Goal: Transaction & Acquisition: Purchase product/service

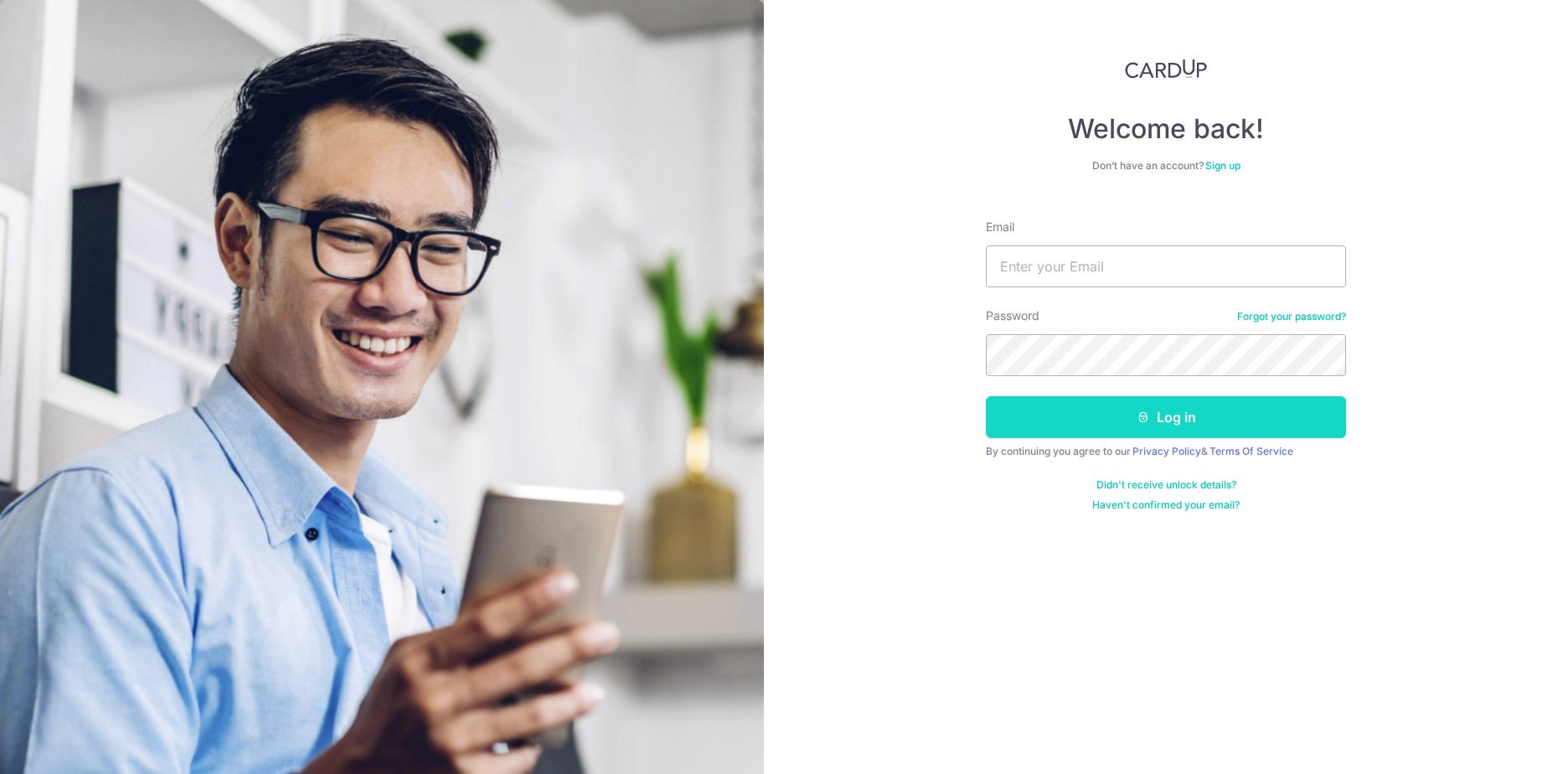
type input "[PERSON_NAME][EMAIL_ADDRESS][DOMAIN_NAME]"
click at [1106, 426] on button "Log in" at bounding box center [1165, 417] width 360 height 42
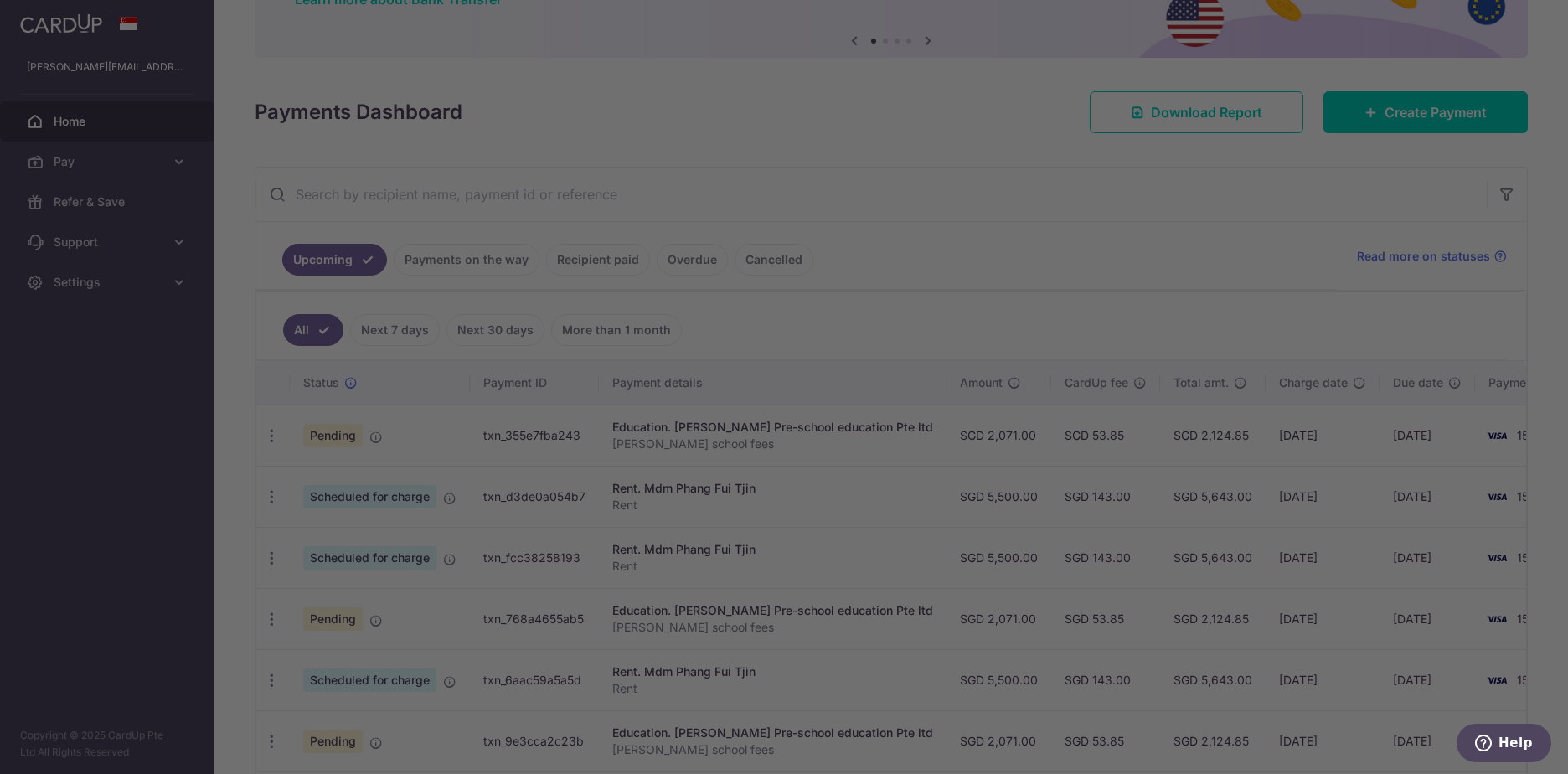
scroll to position [168, 0]
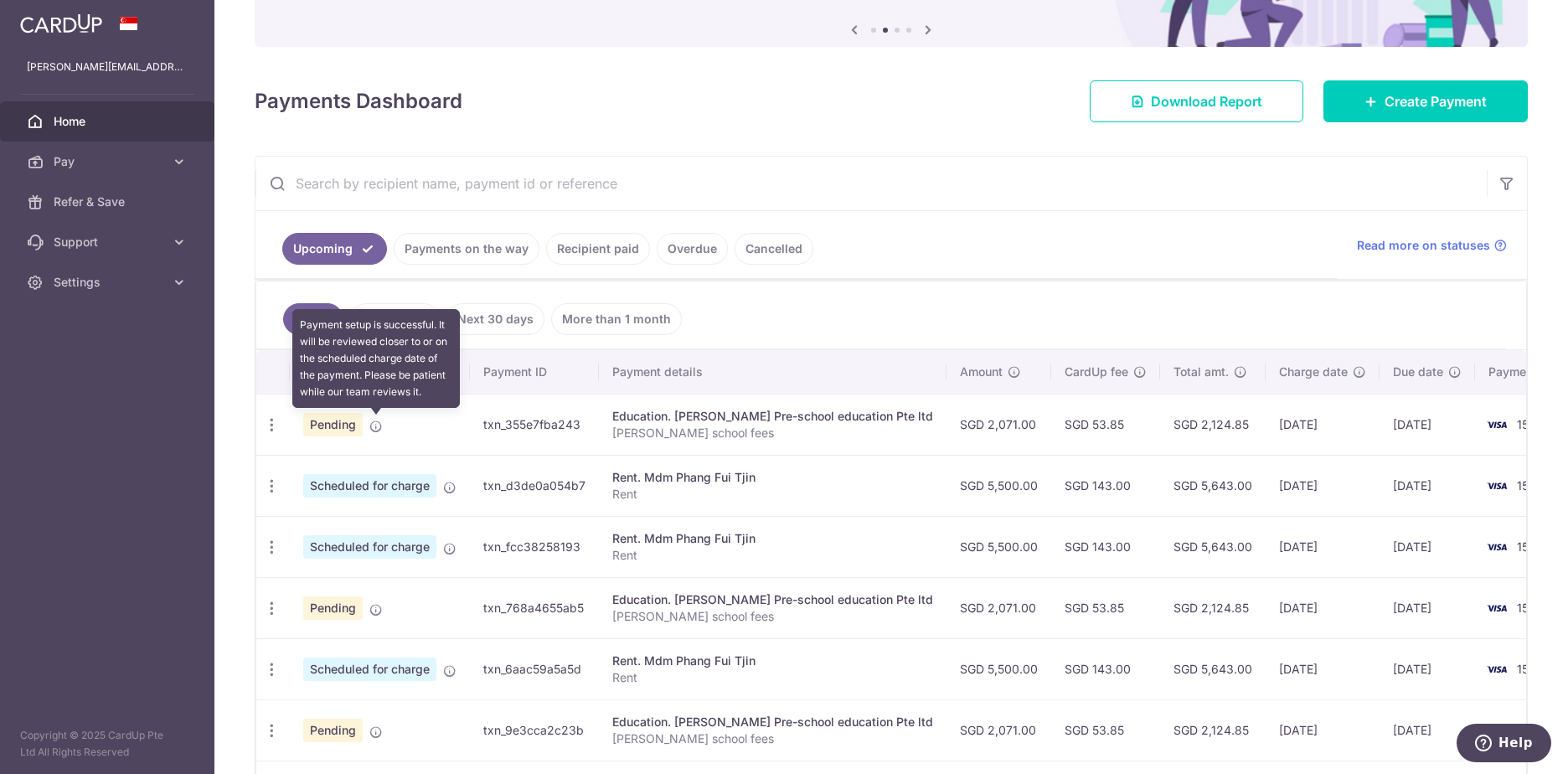
click at [372, 428] on icon at bounding box center [376, 426] width 13 height 13
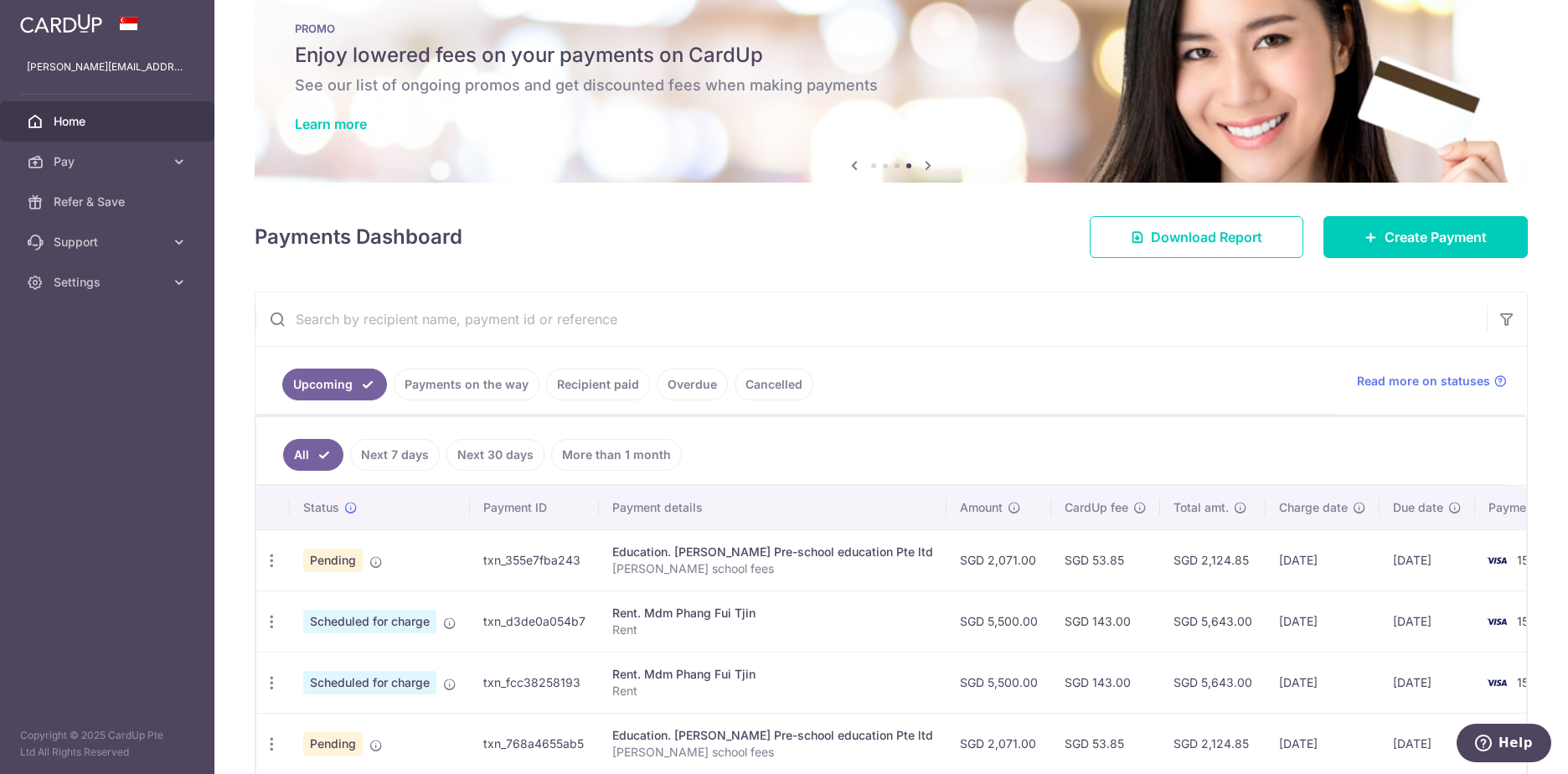
scroll to position [0, 0]
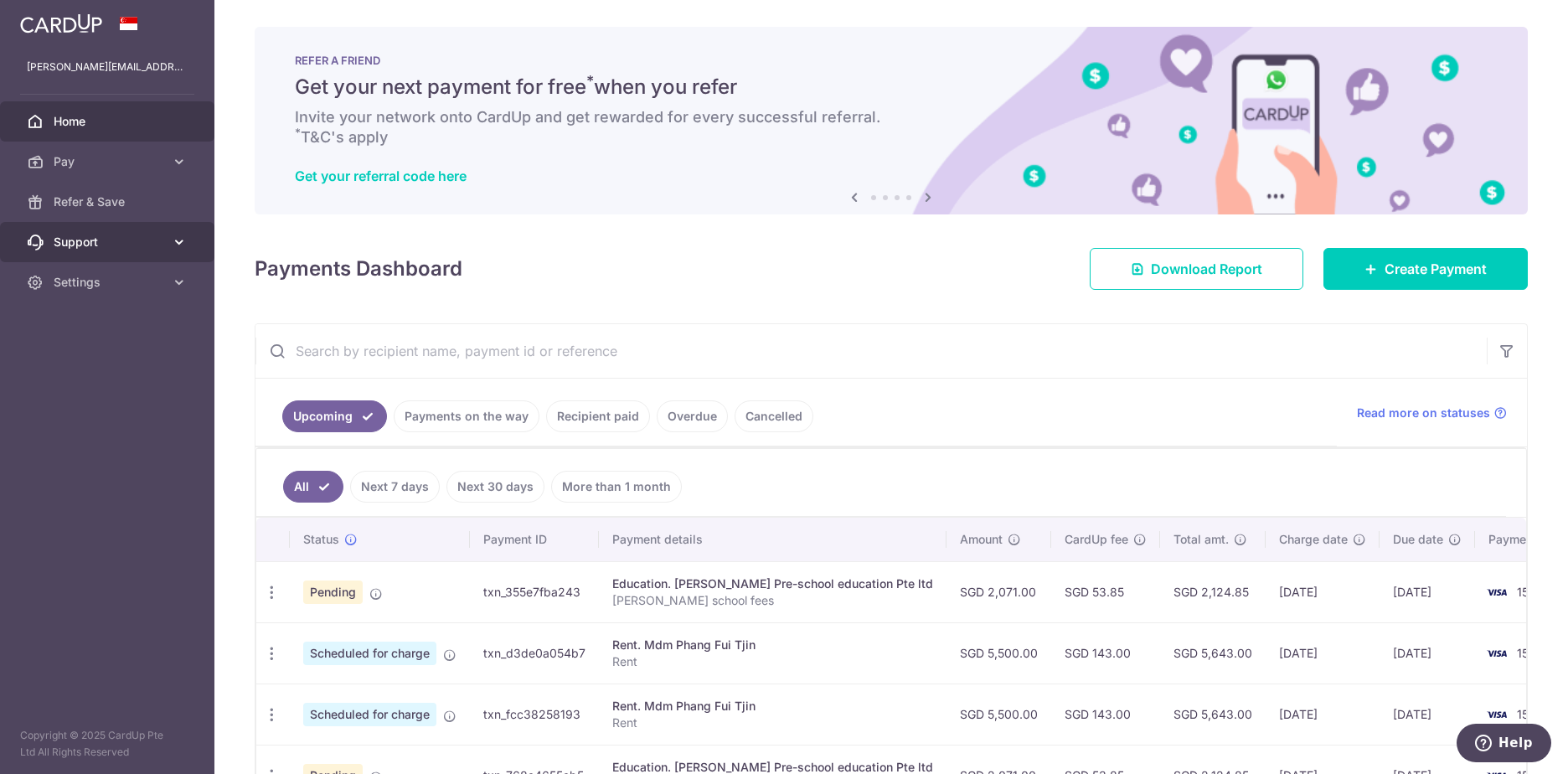
click at [140, 247] on span "Support" at bounding box center [108, 242] width 111 height 17
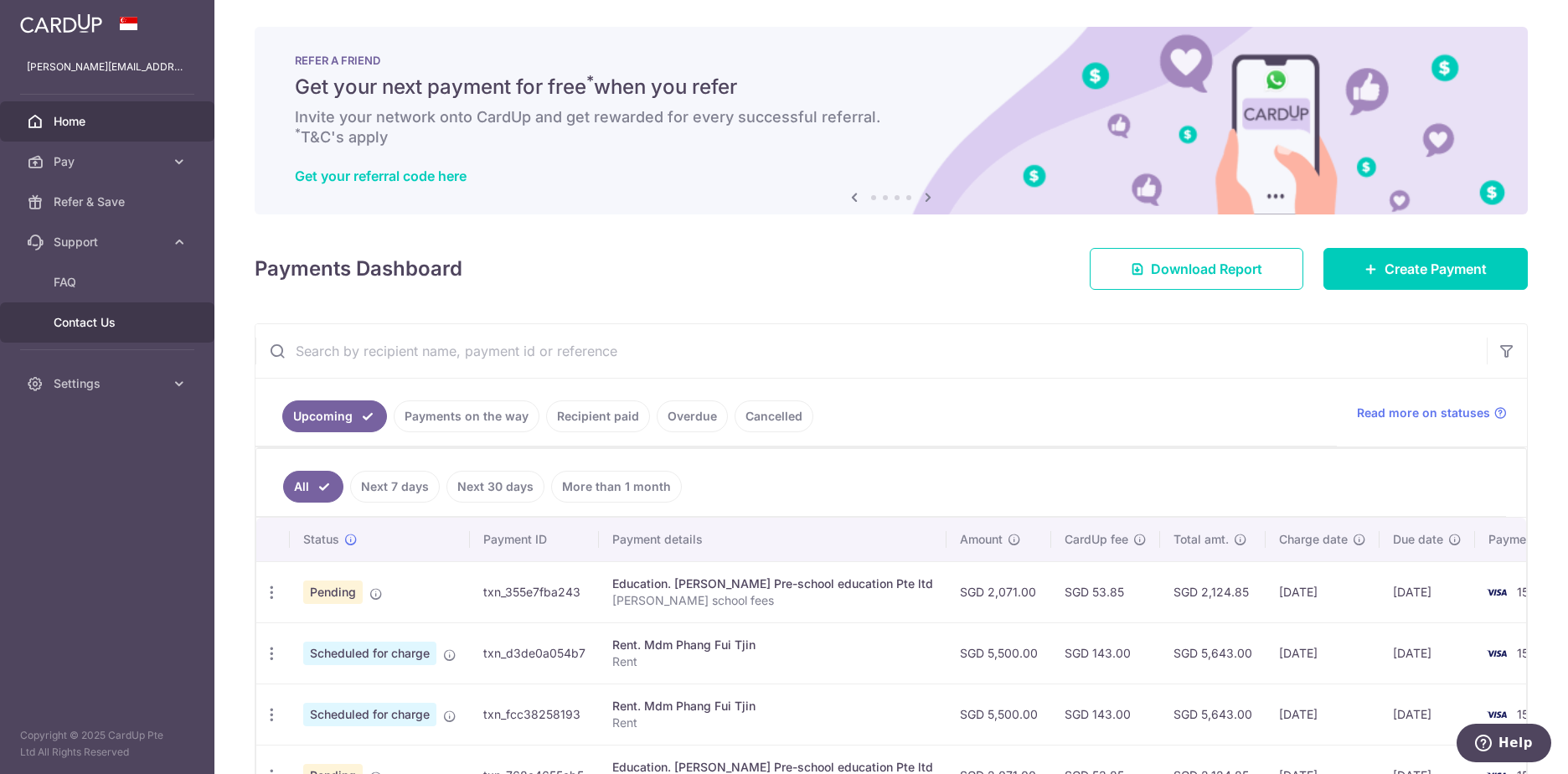
click at [103, 319] on span "Contact Us" at bounding box center [108, 322] width 111 height 17
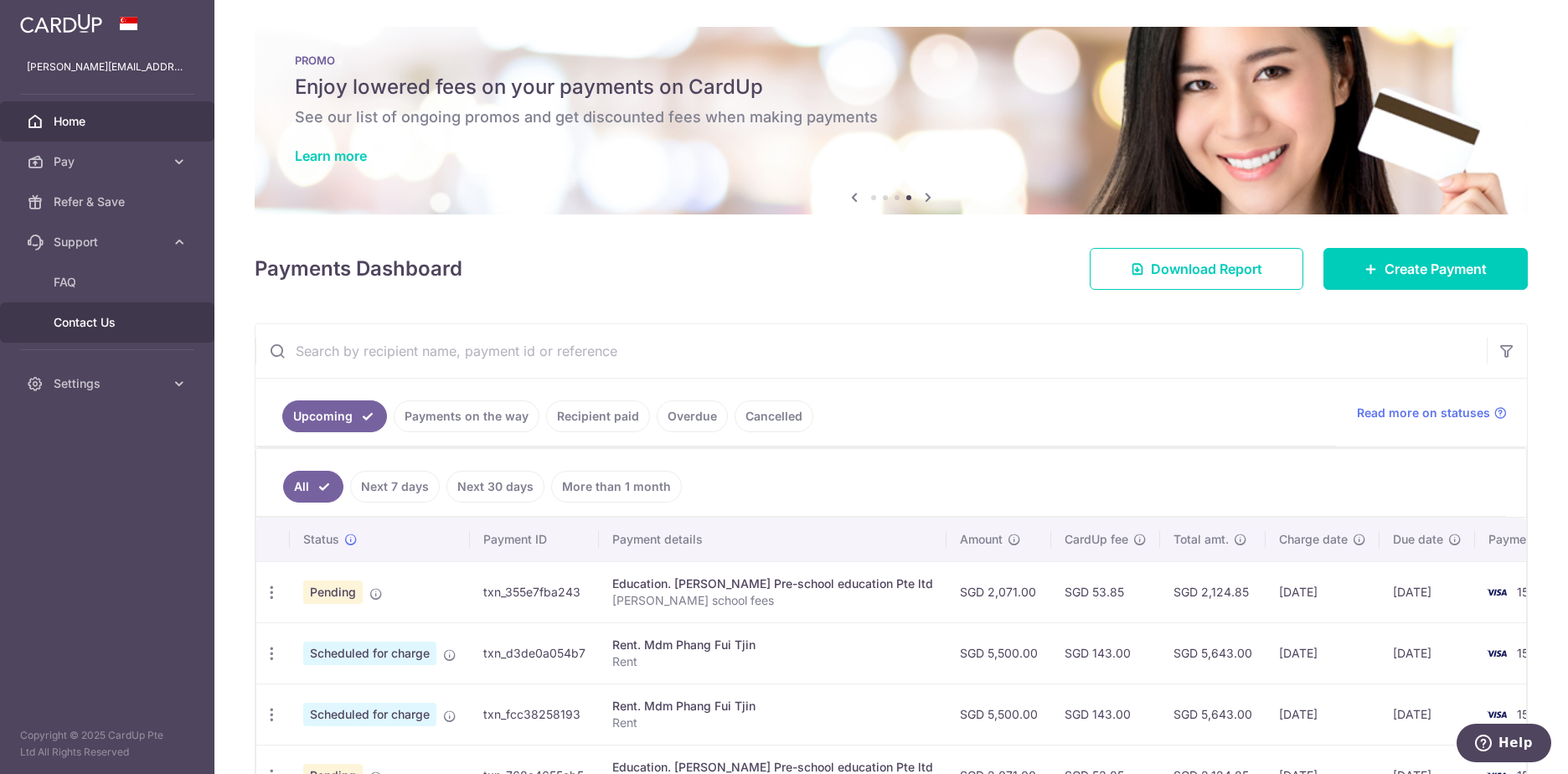
scroll to position [251, 0]
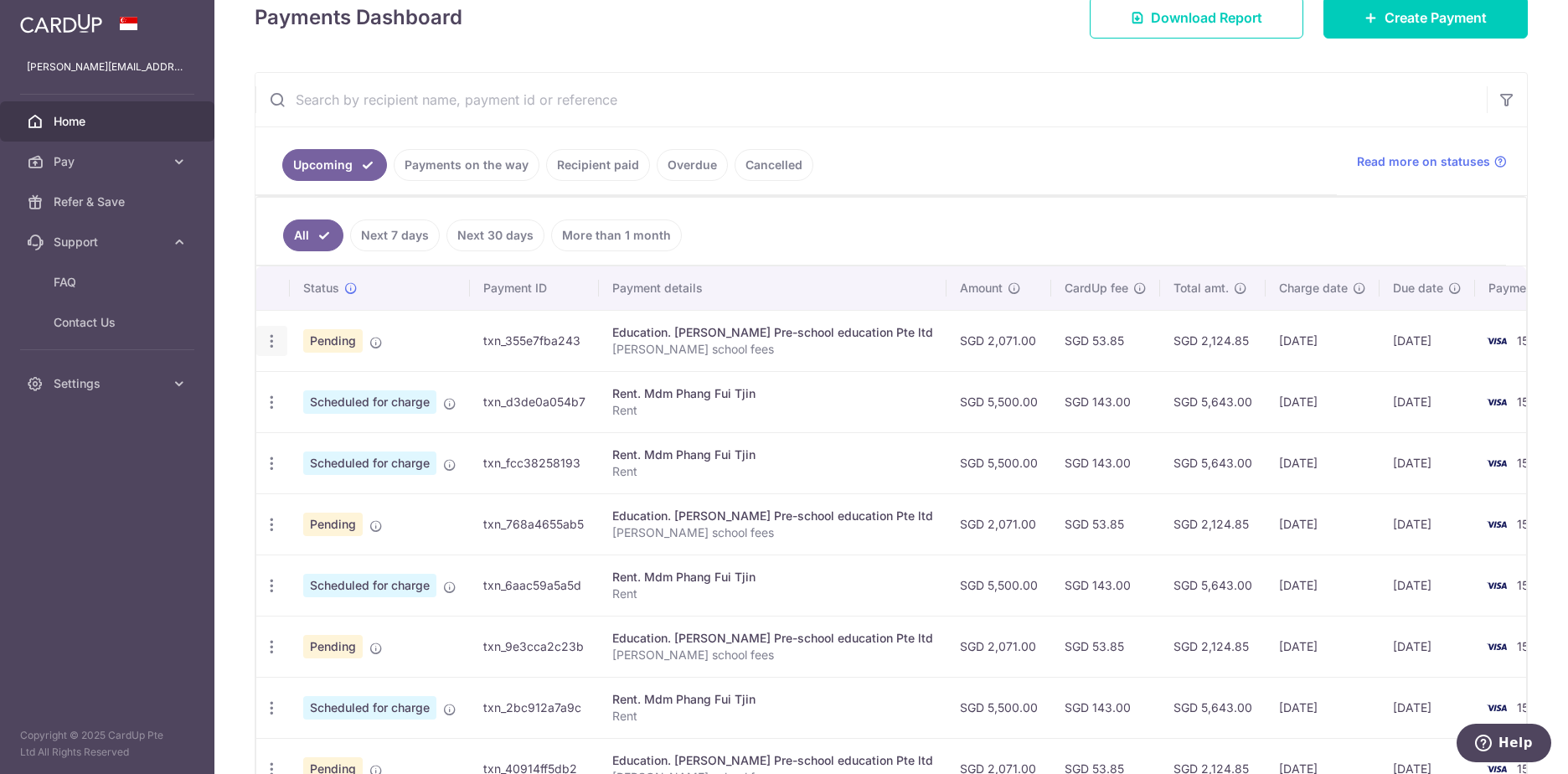
click at [265, 346] on icon "button" at bounding box center [272, 341] width 17 height 17
click at [513, 357] on td "txn_355e7fba243" at bounding box center [535, 340] width 129 height 61
click at [270, 344] on icon "button" at bounding box center [272, 341] width 17 height 17
click at [413, 327] on td "Pending" at bounding box center [379, 340] width 180 height 61
click at [269, 338] on icon "button" at bounding box center [272, 341] width 17 height 17
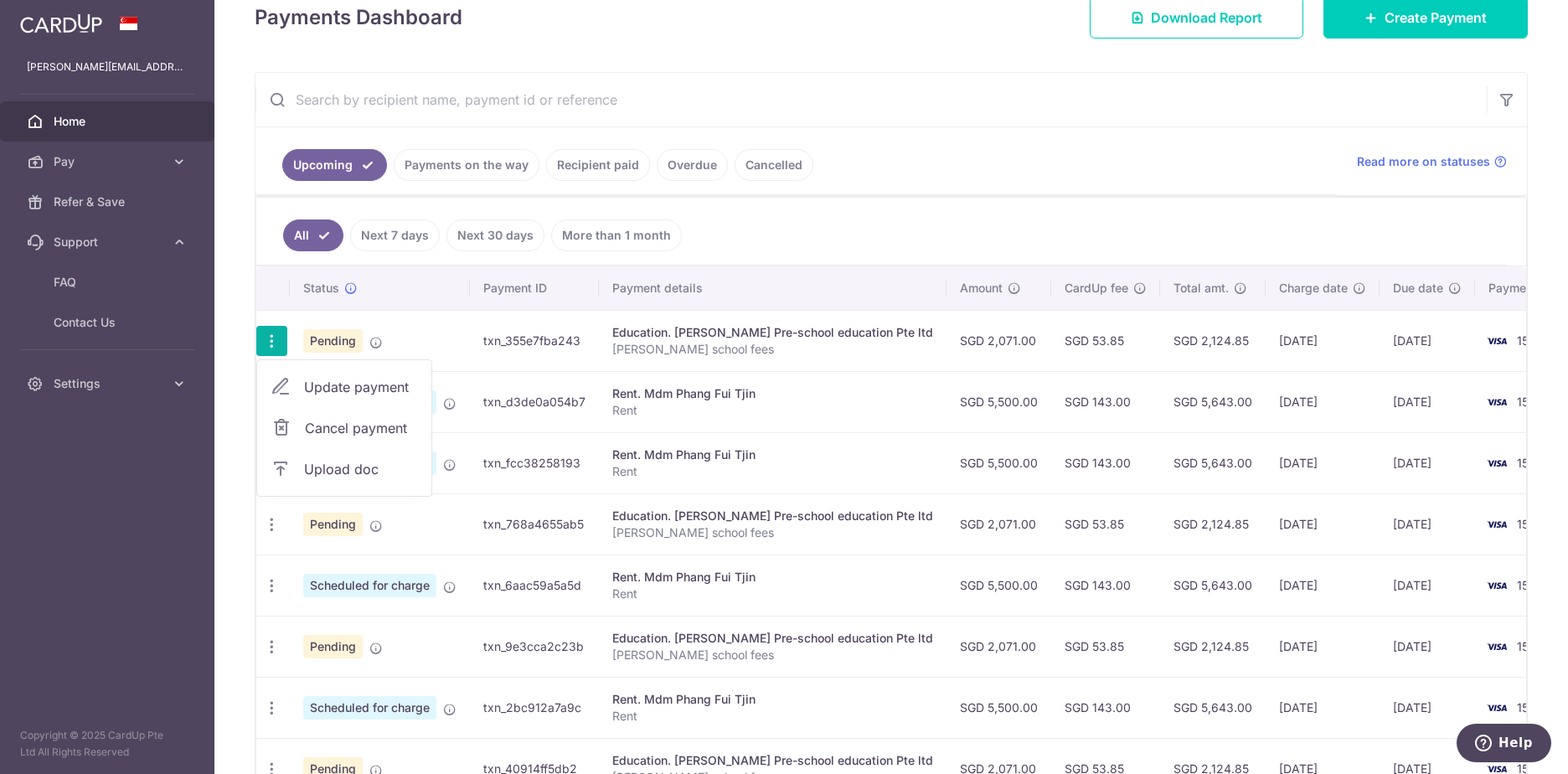
click at [452, 333] on td "Pending" at bounding box center [379, 340] width 180 height 61
click at [269, 339] on icon "button" at bounding box center [272, 341] width 17 height 17
click at [312, 429] on span "Cancel payment" at bounding box center [361, 428] width 112 height 20
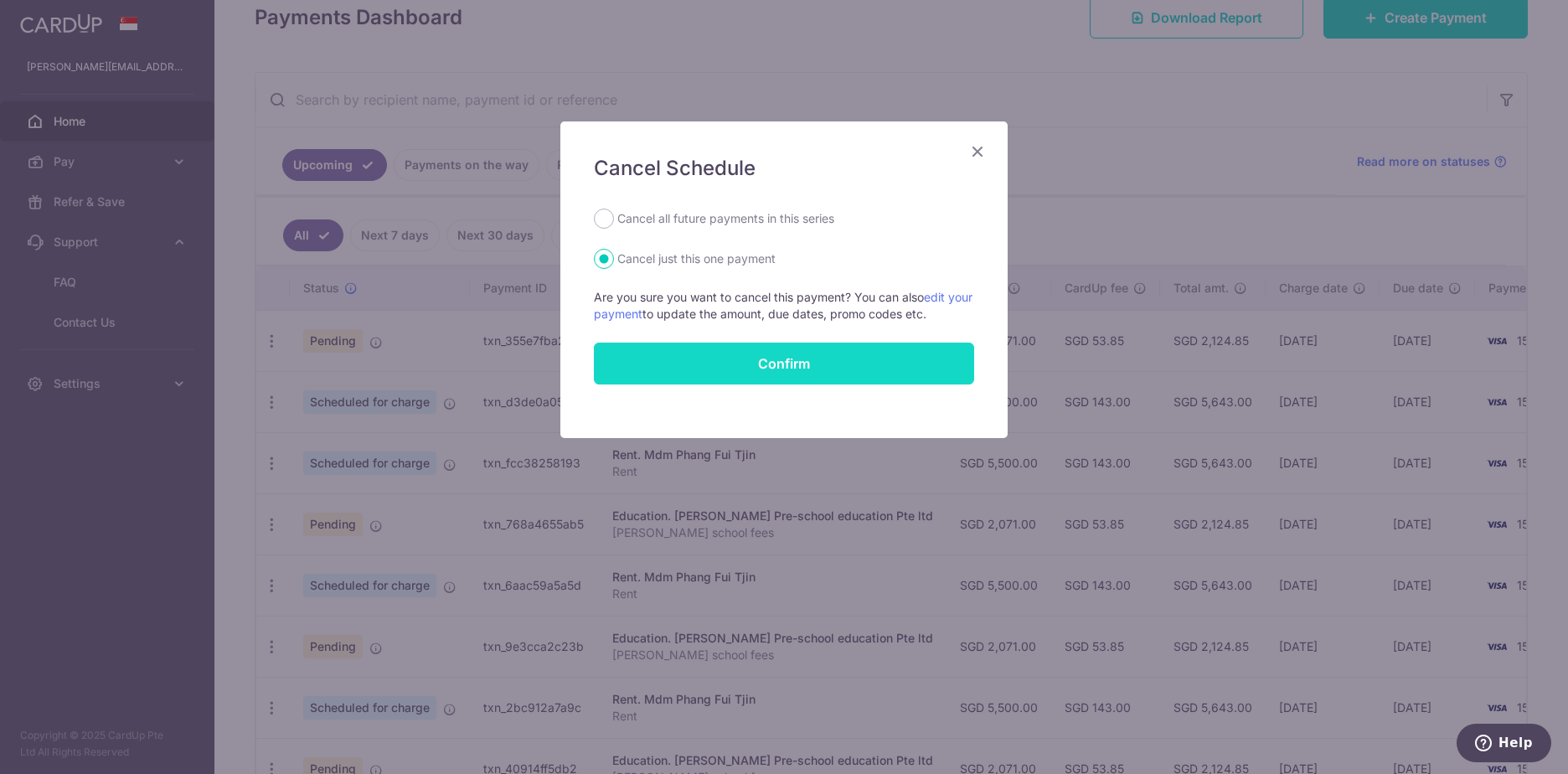
click at [770, 366] on button "Confirm" at bounding box center [784, 364] width 380 height 42
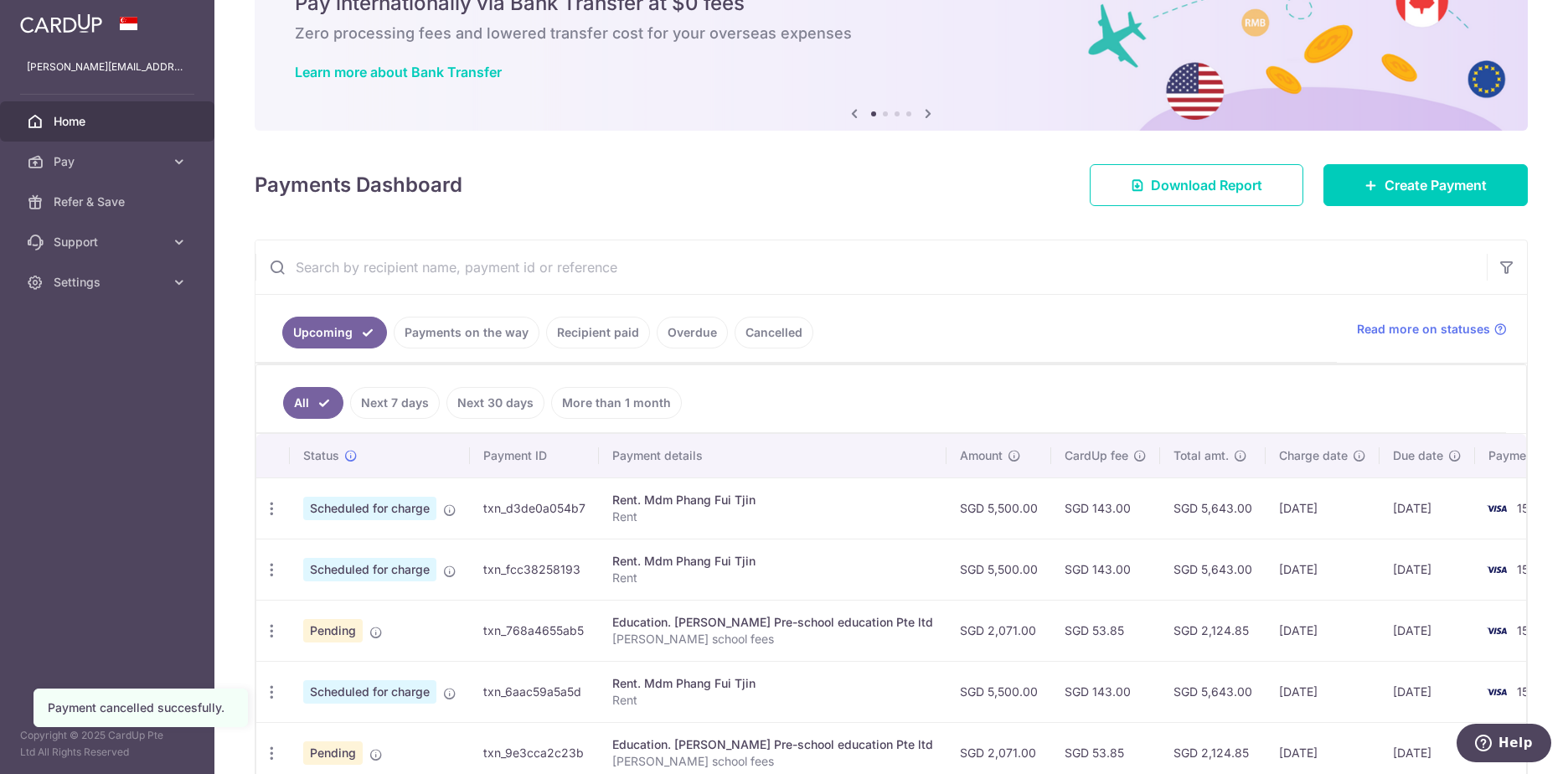
scroll to position [168, 0]
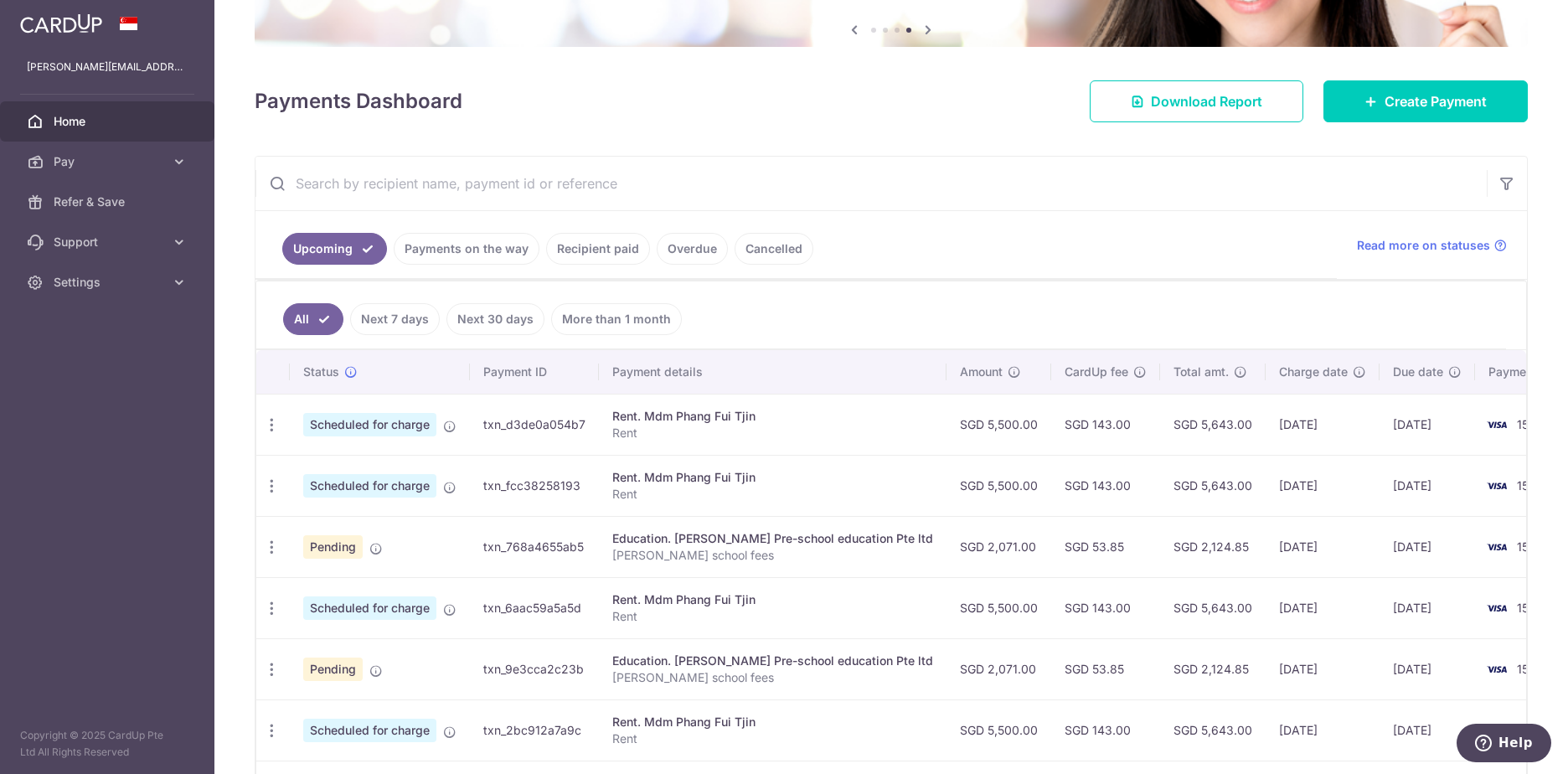
click at [772, 263] on link "Cancelled" at bounding box center [774, 249] width 78 height 31
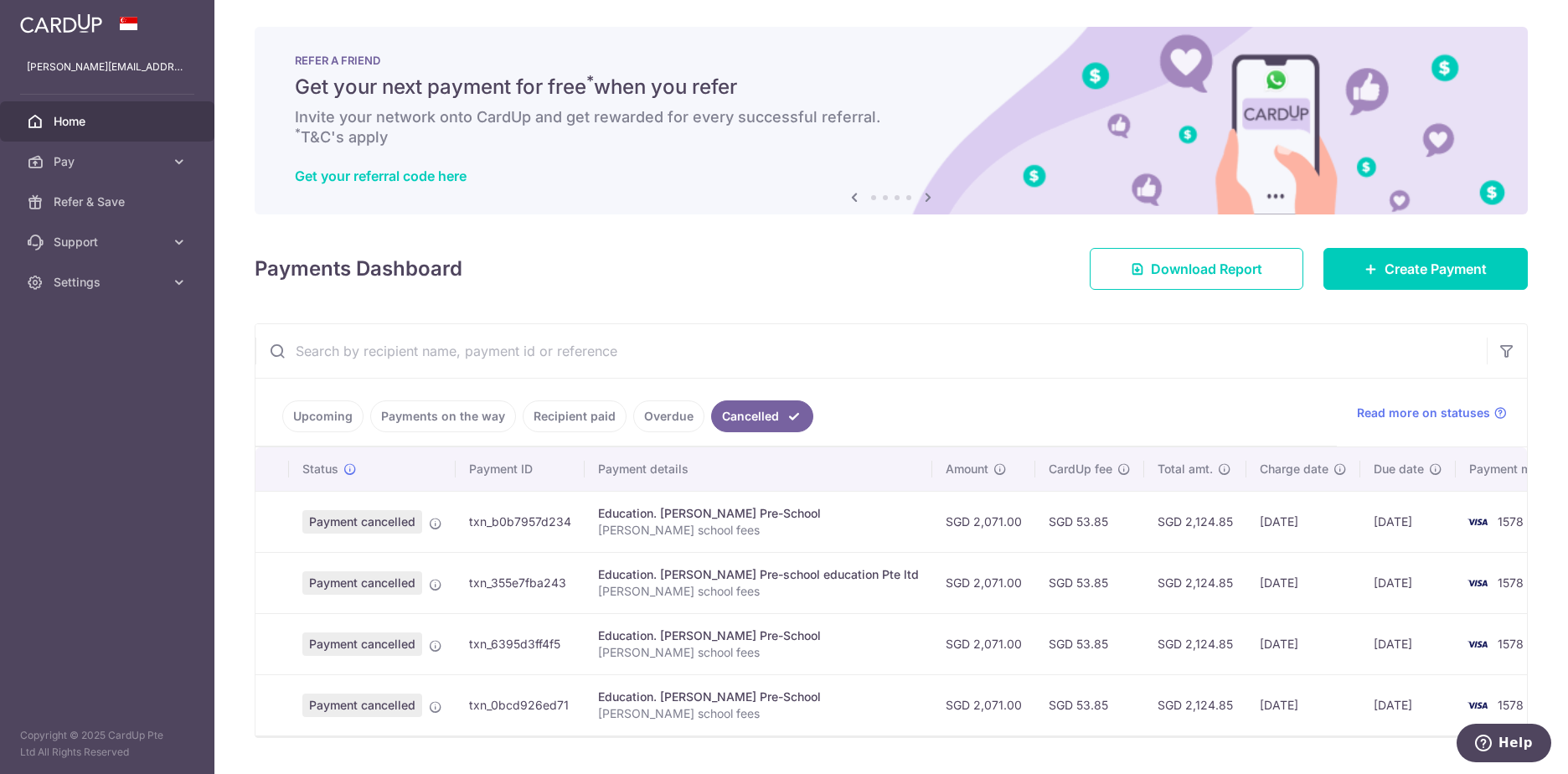
scroll to position [51, 0]
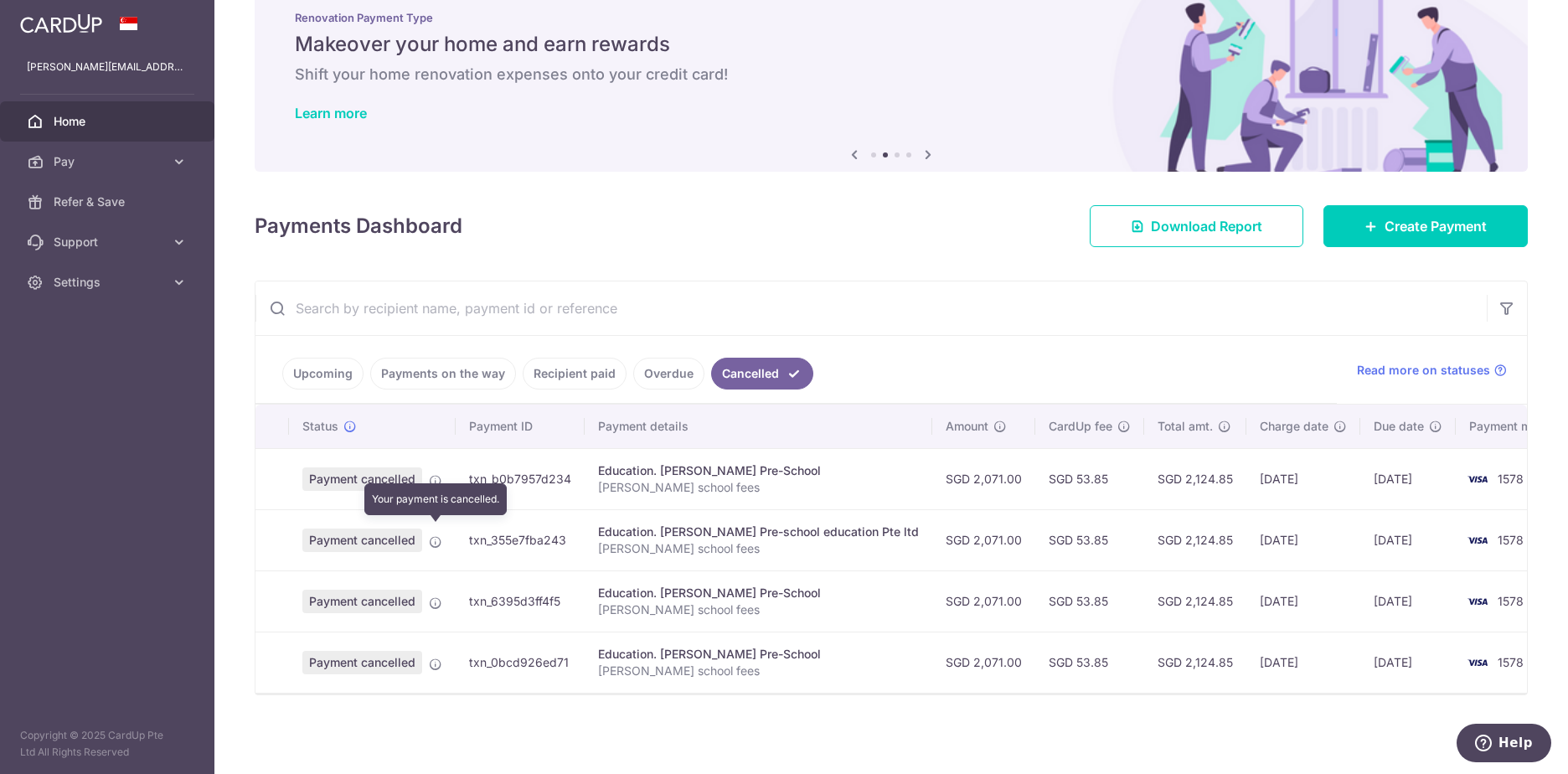
click at [438, 536] on icon at bounding box center [435, 542] width 13 height 13
click at [434, 536] on icon at bounding box center [435, 542] width 13 height 13
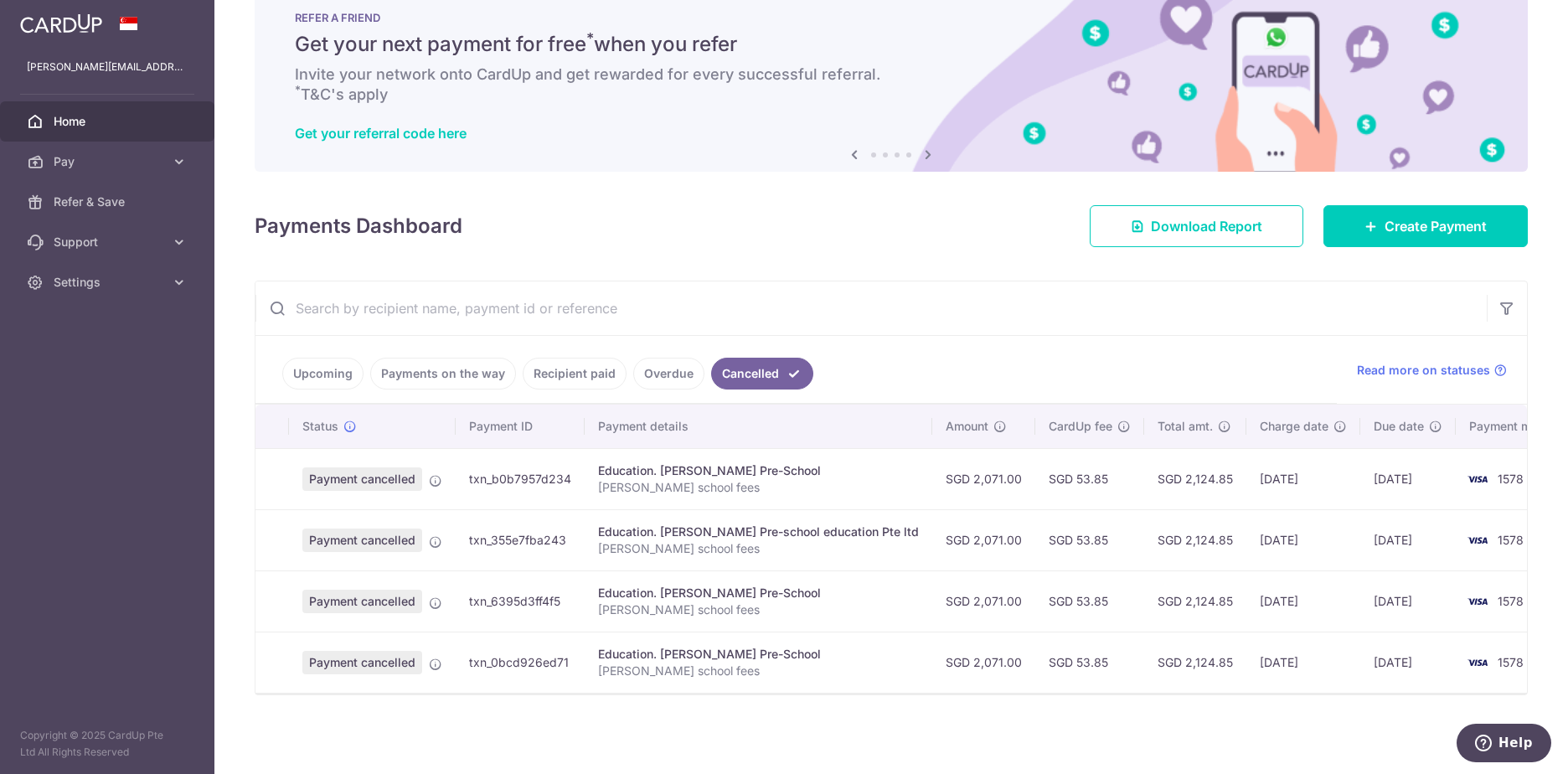
click at [340, 390] on link "Upcoming" at bounding box center [323, 373] width 81 height 31
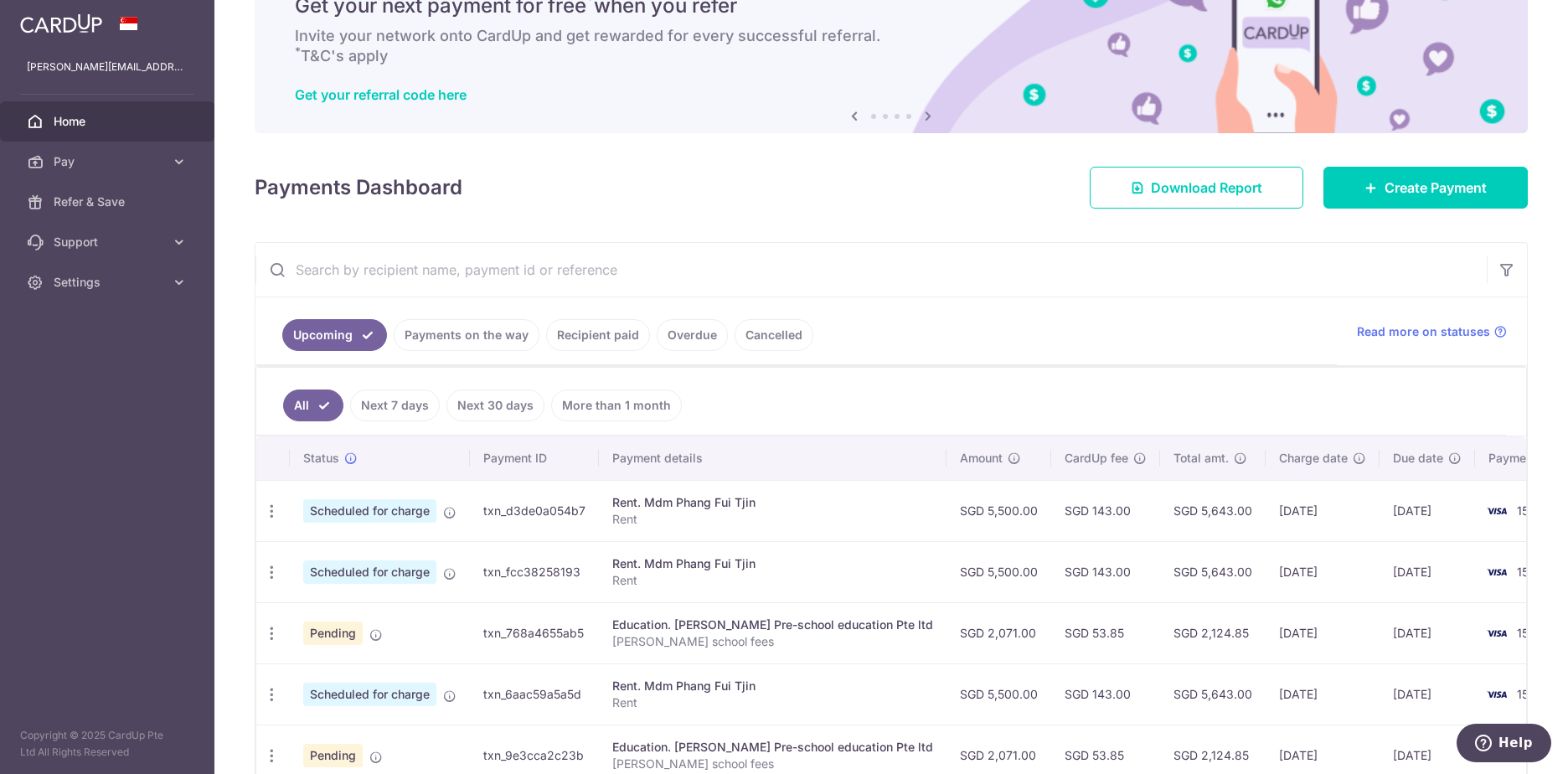
scroll to position [168, 0]
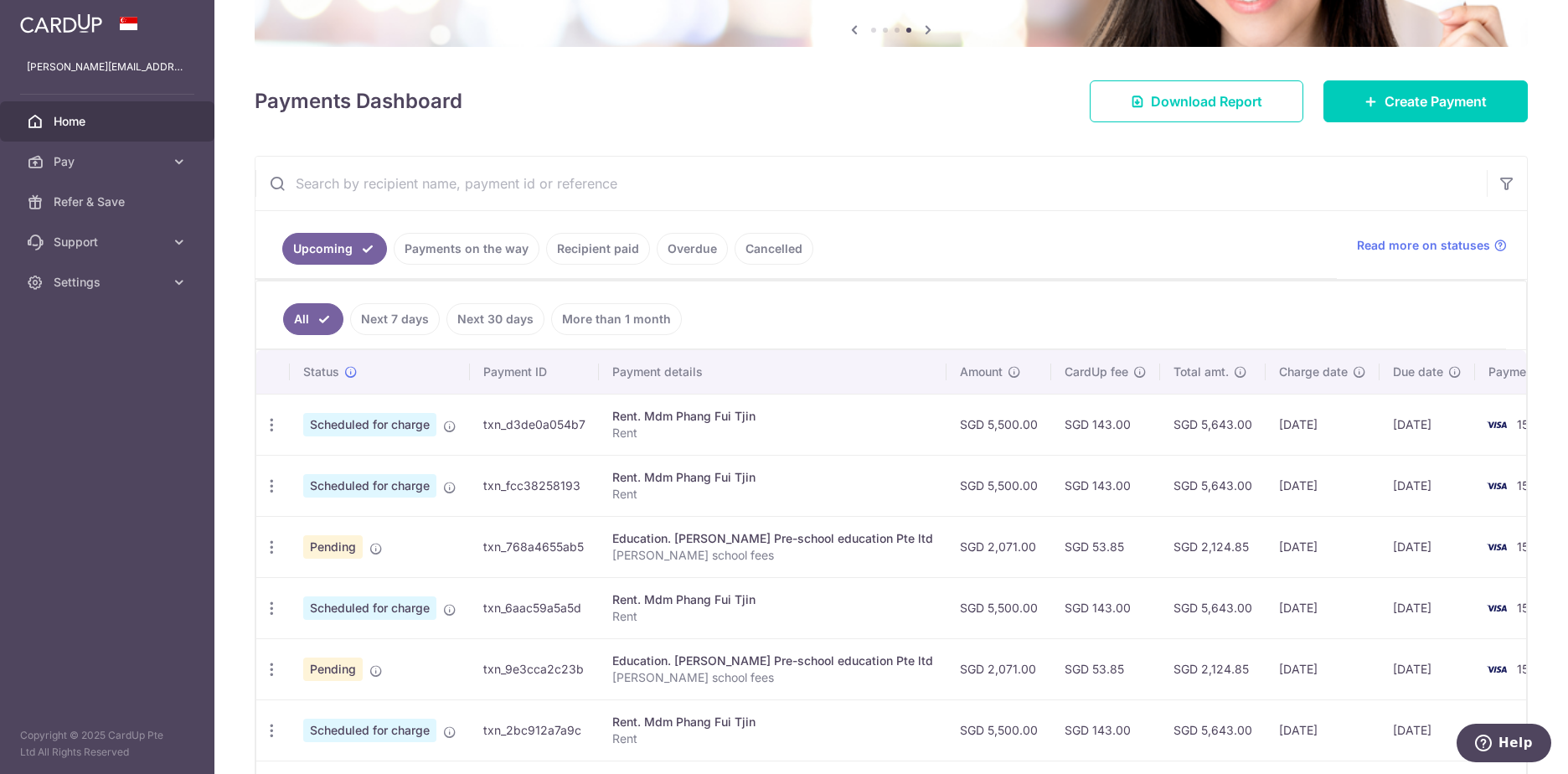
click at [683, 541] on div "Education. [PERSON_NAME] Pre-school education Pte ltd" at bounding box center [773, 538] width 321 height 17
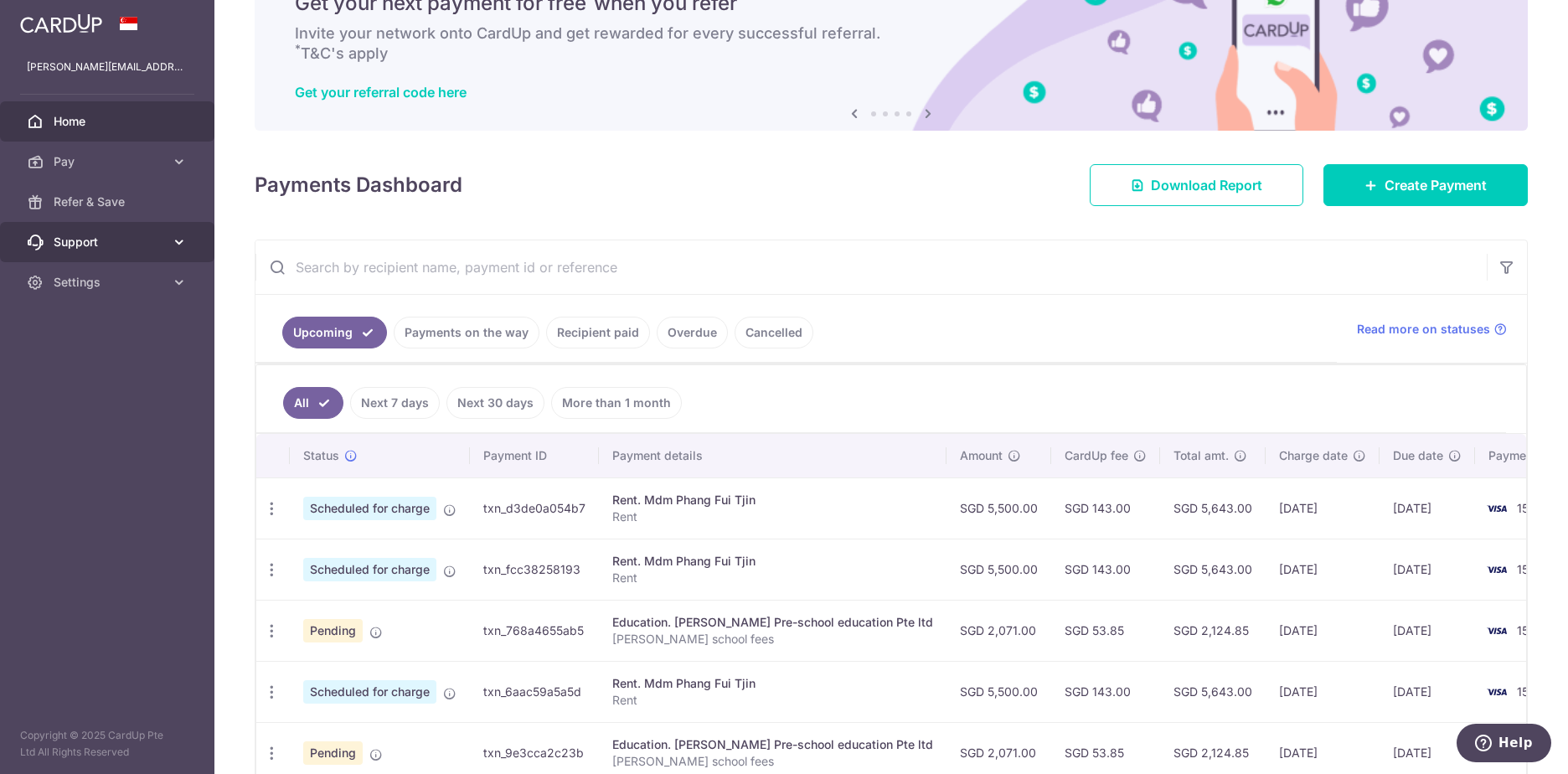
scroll to position [0, 0]
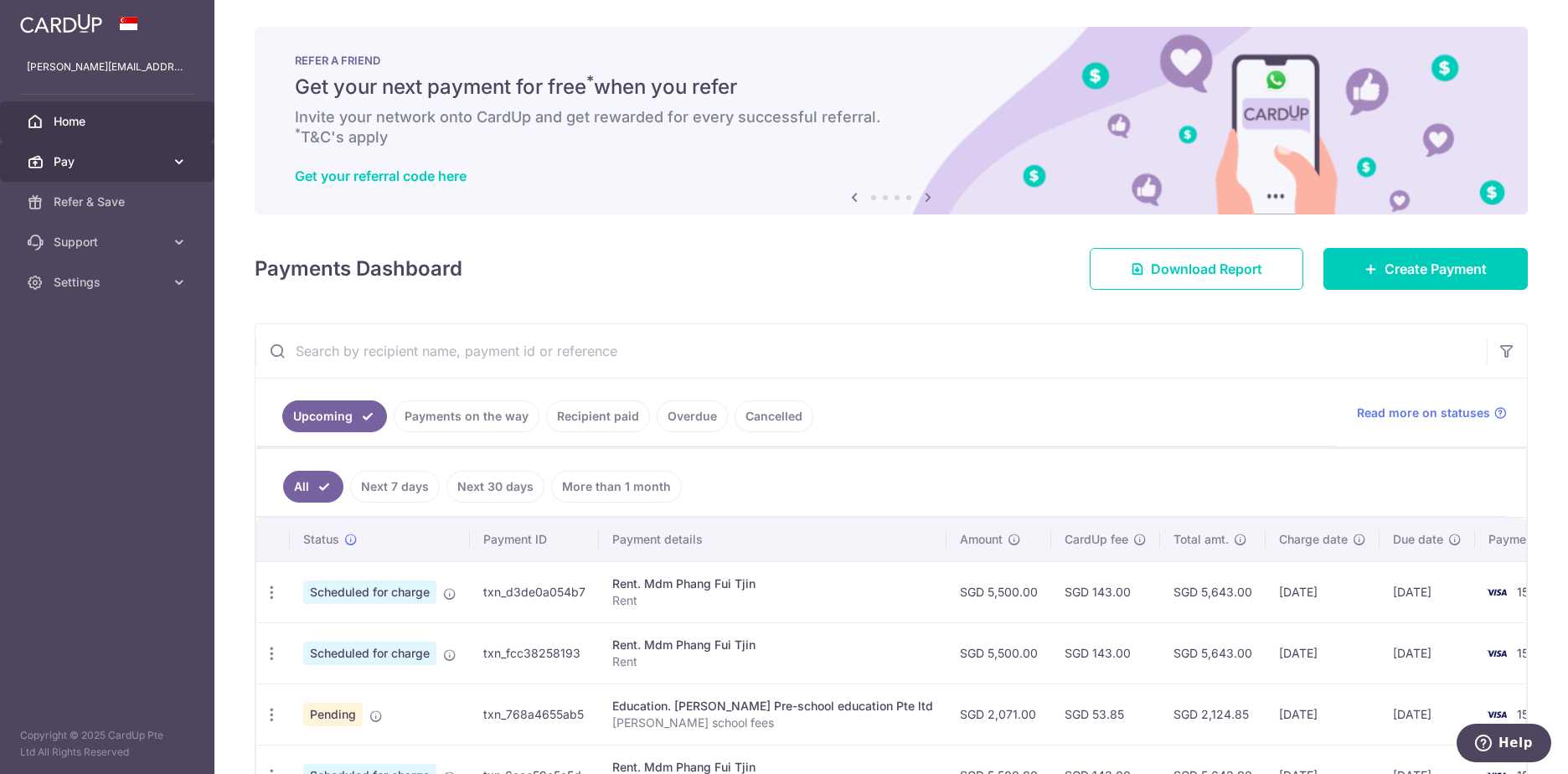
click at [169, 166] on link "Pay" at bounding box center [107, 161] width 215 height 40
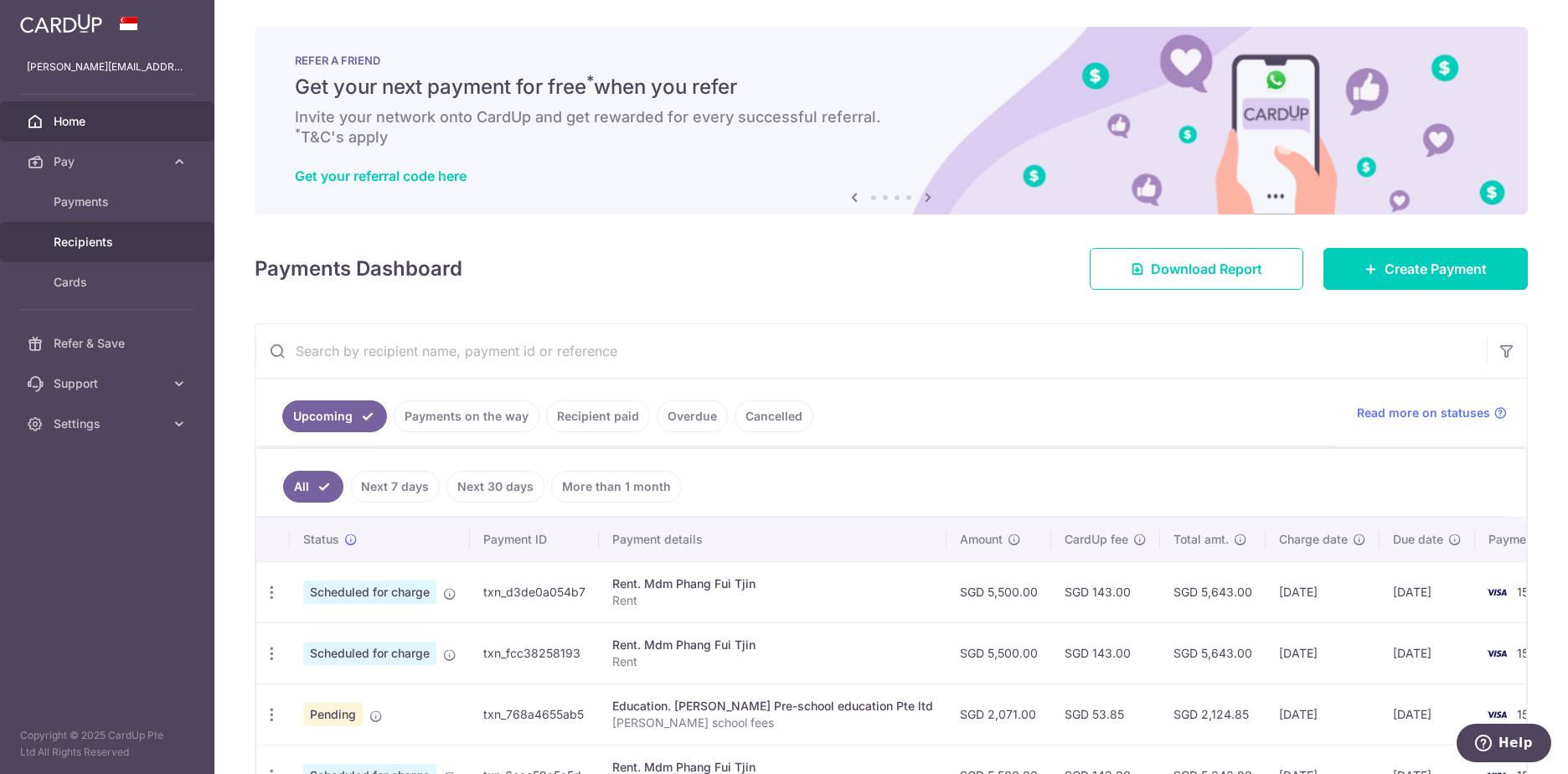
click at [116, 245] on span "Recipients" at bounding box center [108, 242] width 111 height 17
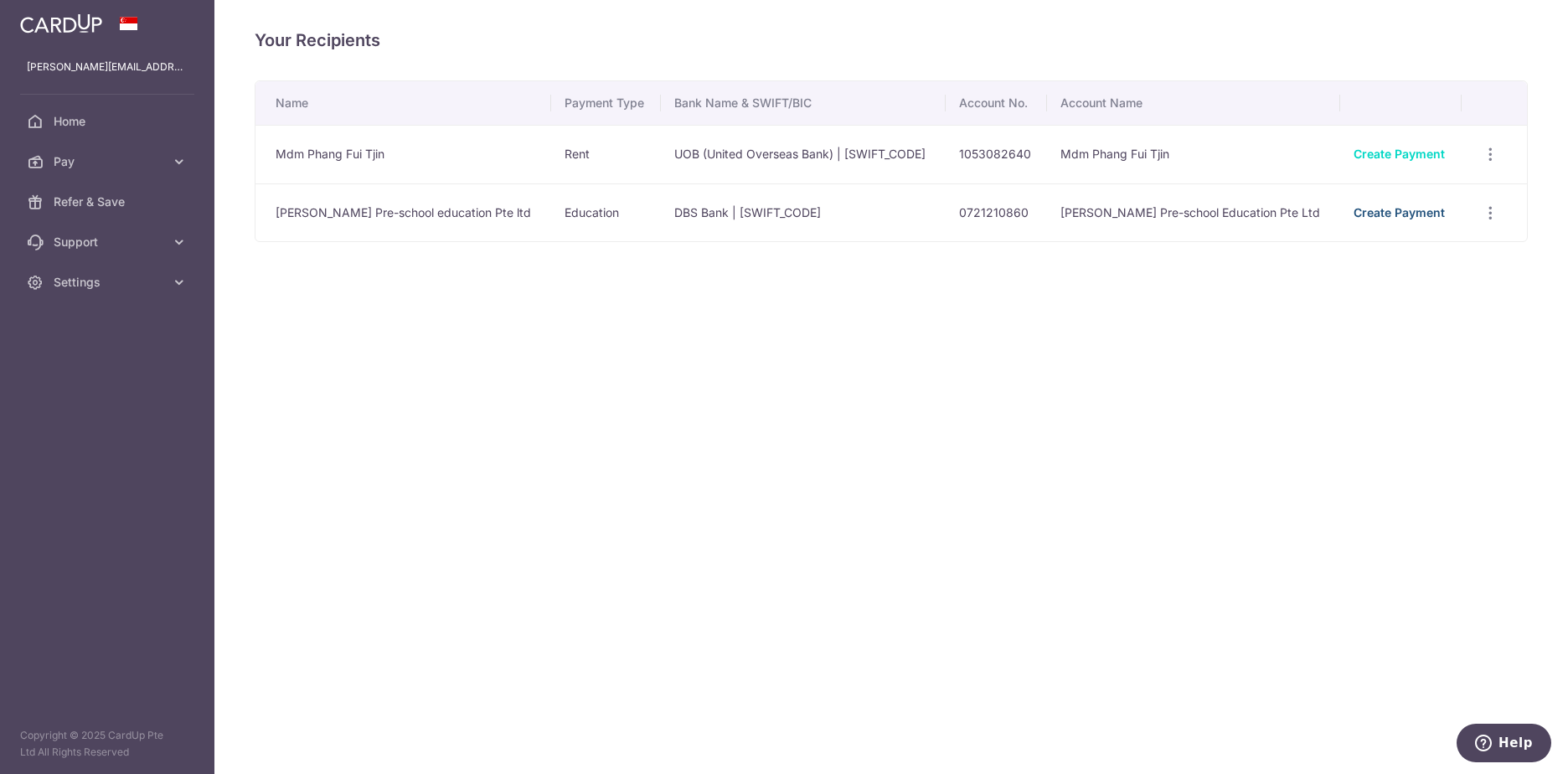
click at [1355, 213] on link "Create Payment" at bounding box center [1399, 212] width 92 height 14
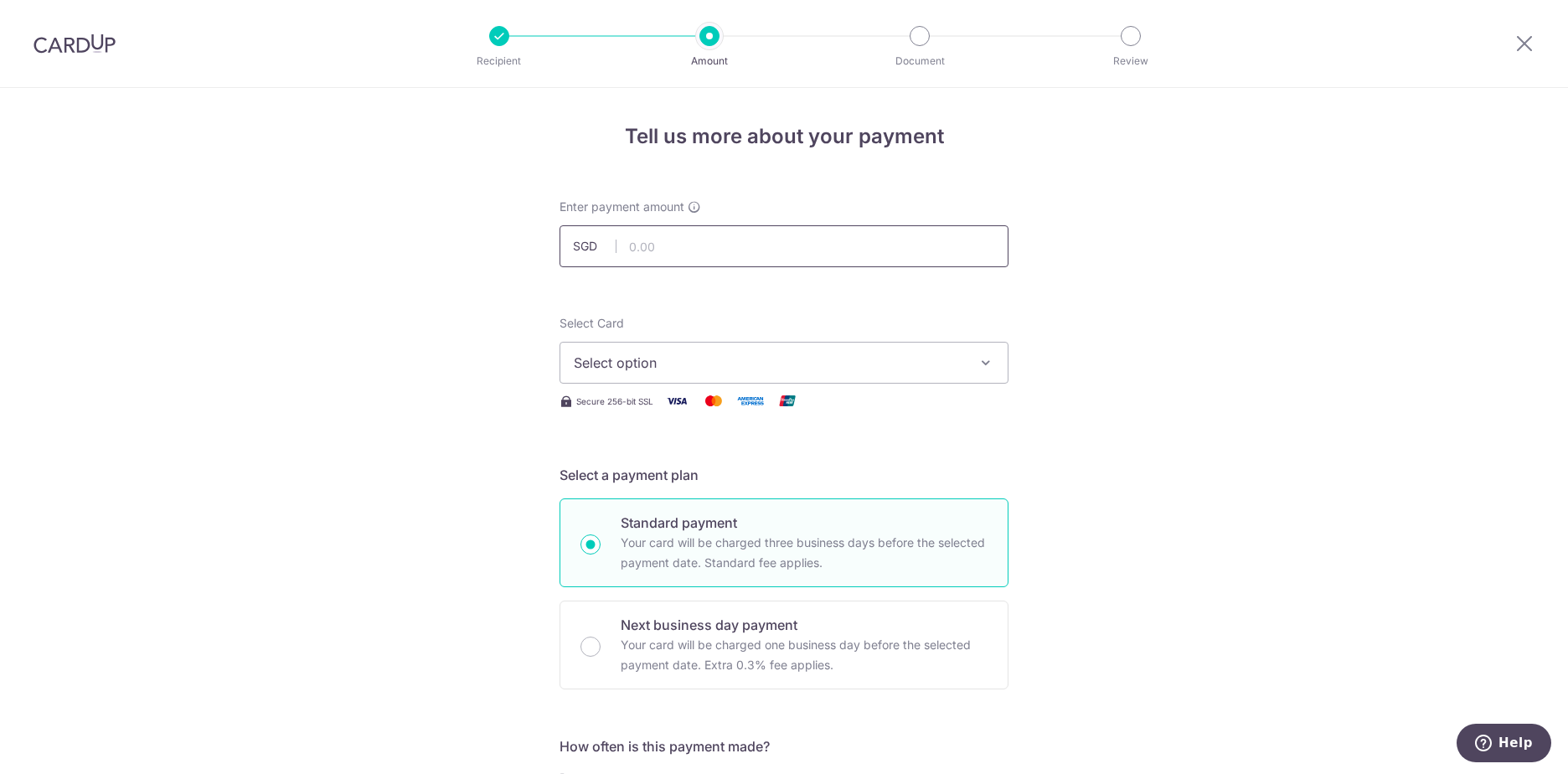
click at [634, 250] on input "text" at bounding box center [784, 246] width 449 height 42
type input "2,071.00"
type input "Avyaan school fees"
click at [696, 349] on button "Select option" at bounding box center [784, 363] width 449 height 42
type input "2,071.00"
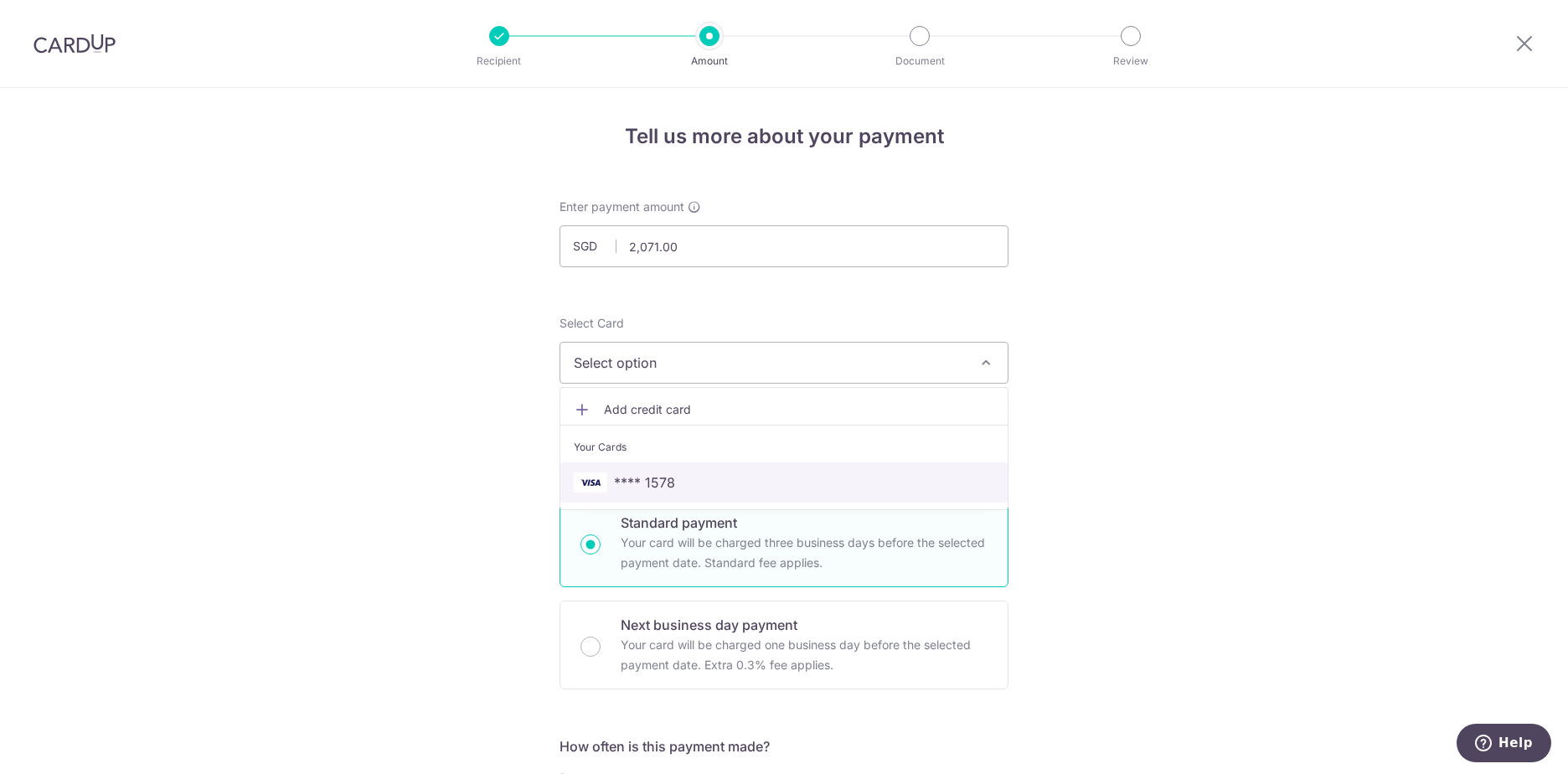
click at [637, 485] on span "**** 1578" at bounding box center [644, 483] width 61 height 20
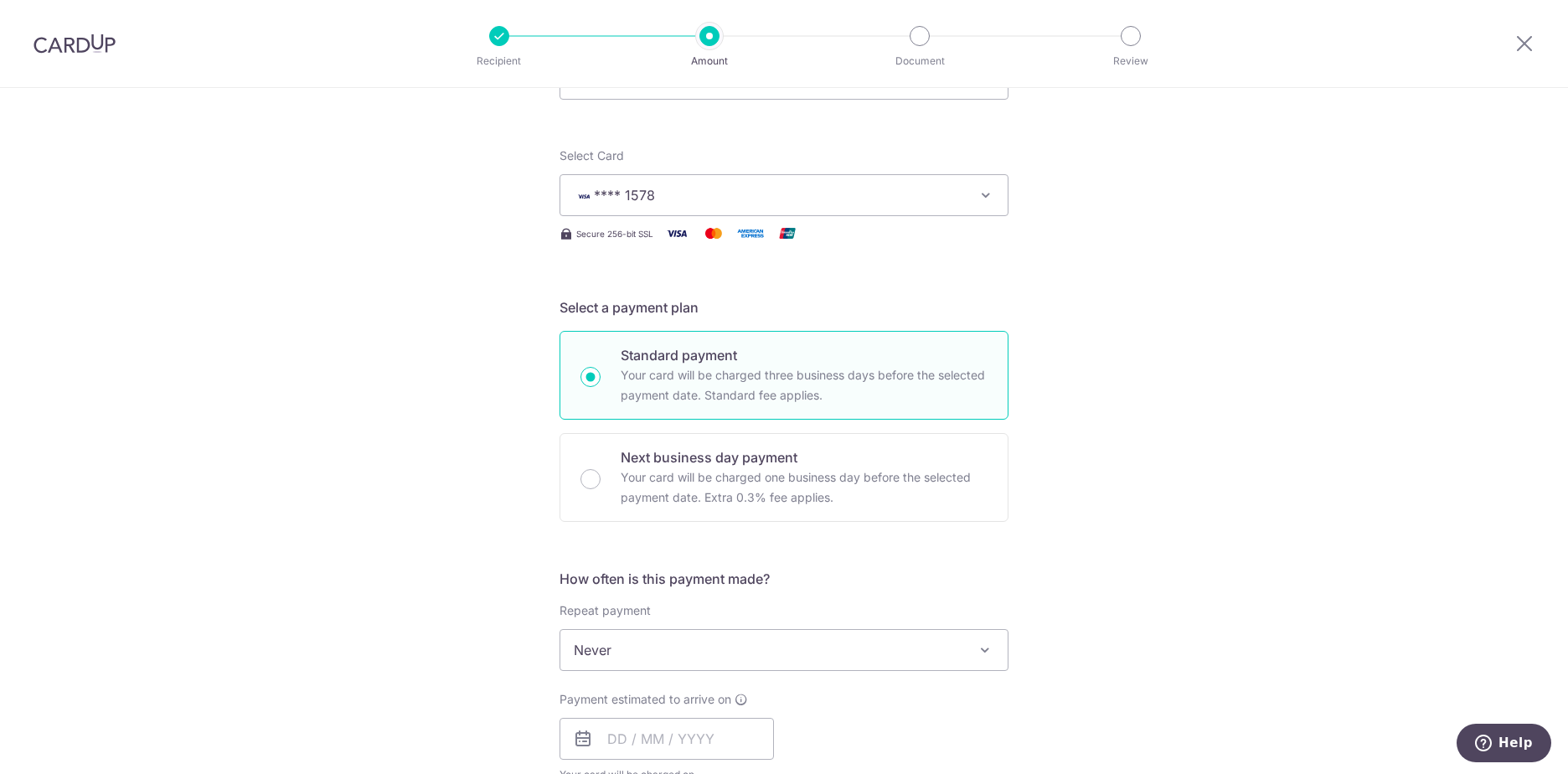
scroll to position [335, 0]
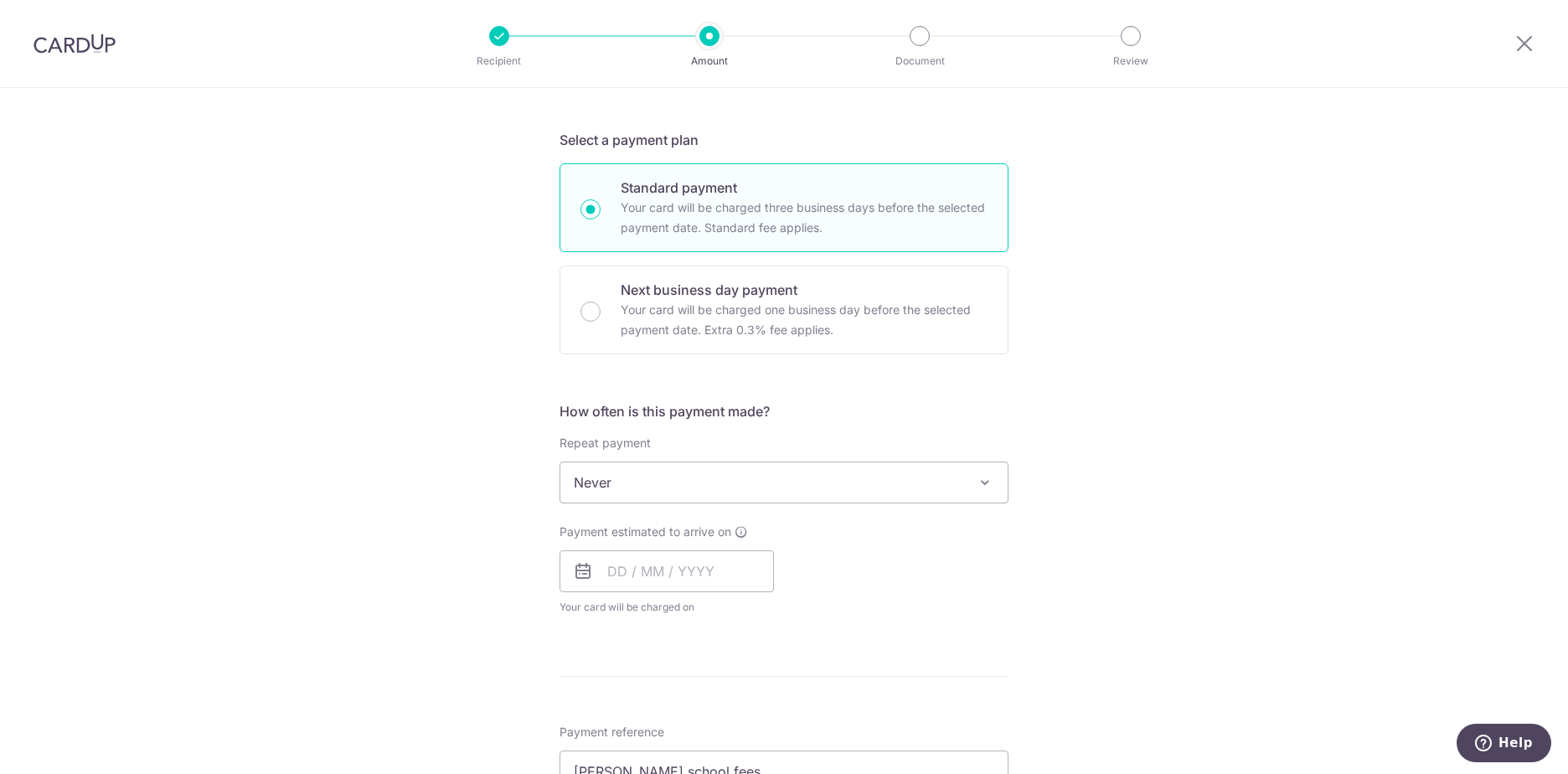
click at [603, 491] on span "Never" at bounding box center [783, 483] width 447 height 40
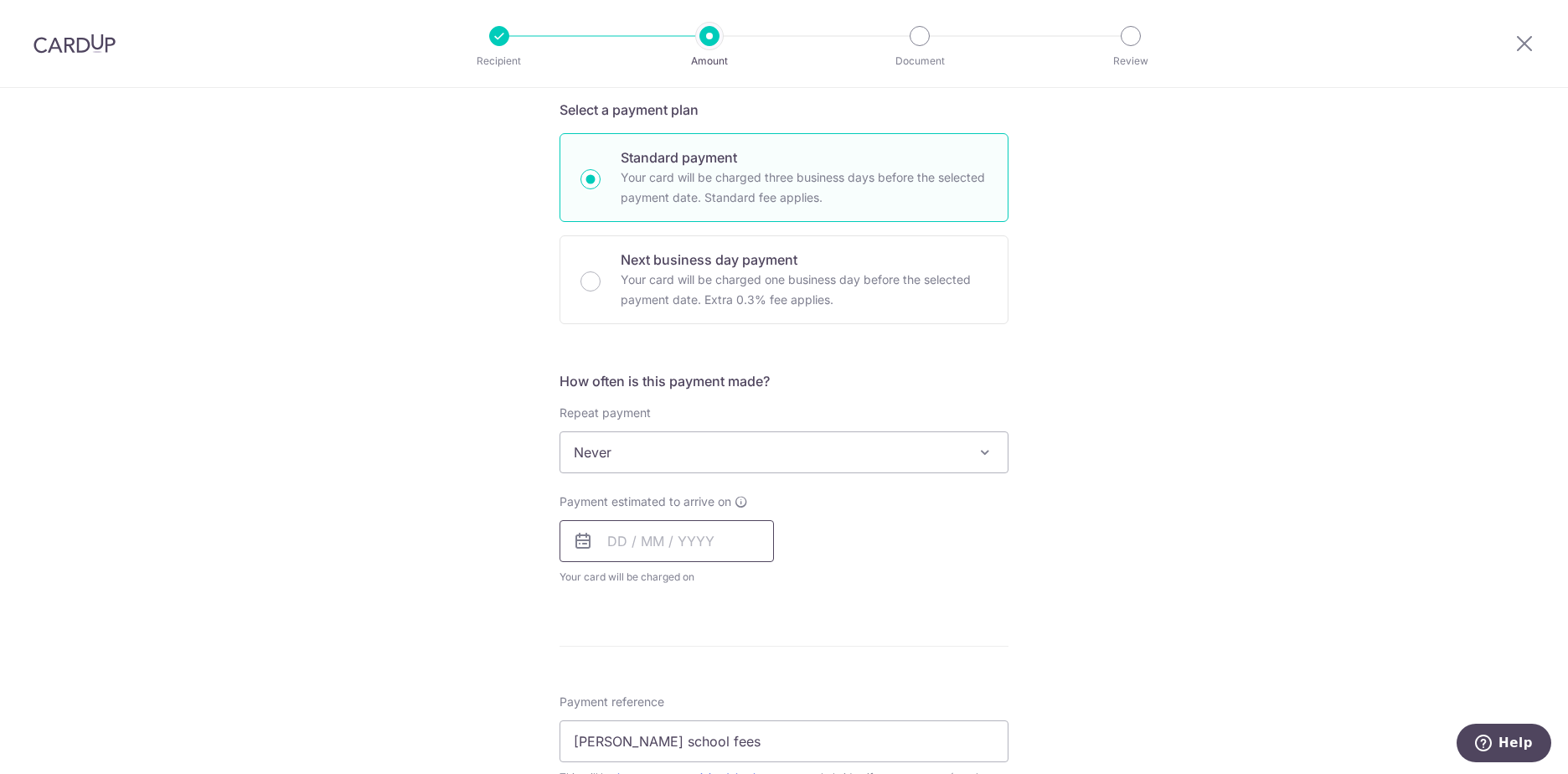
scroll to position [419, 0]
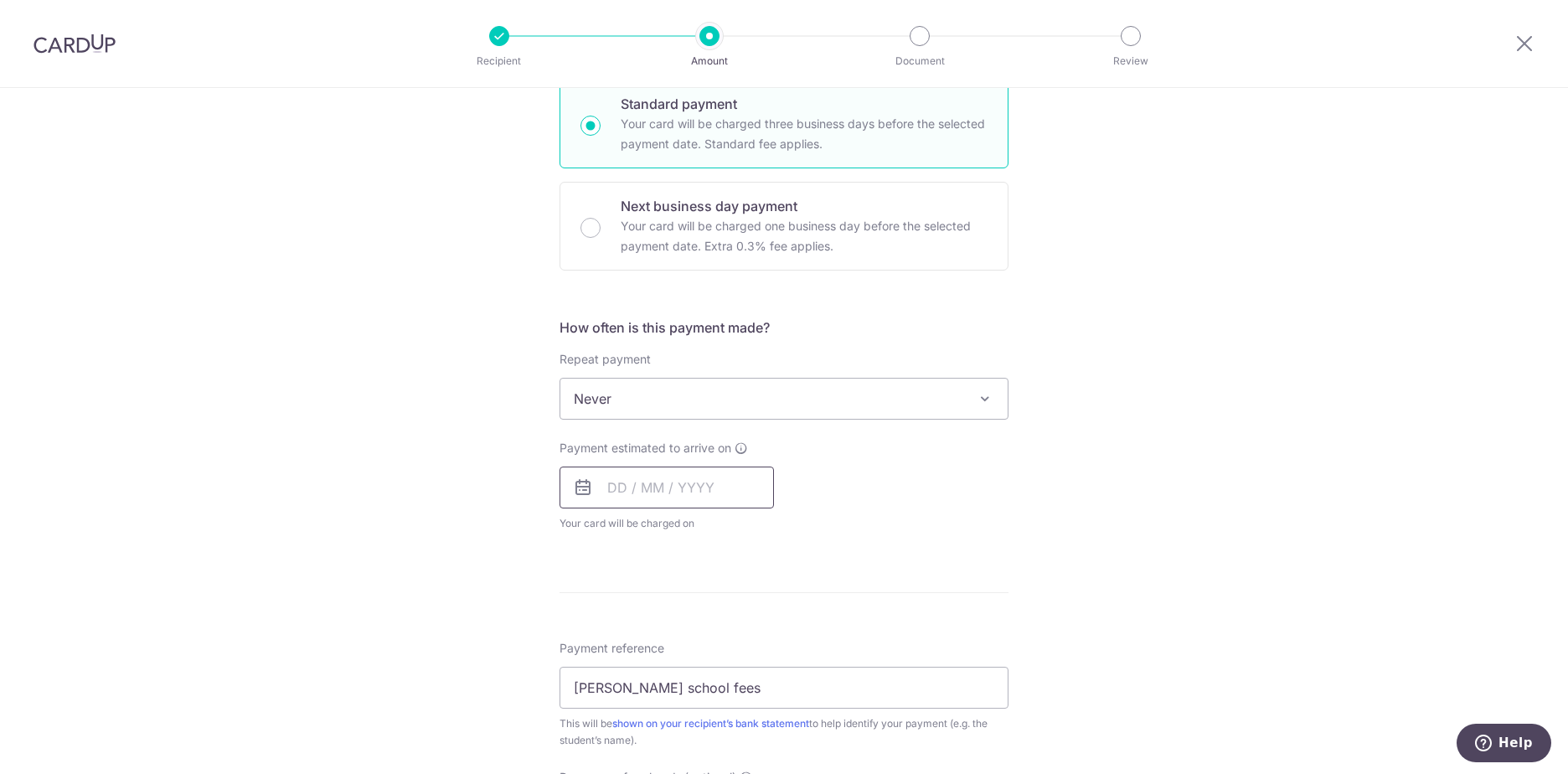
click at [603, 493] on input "text" at bounding box center [667, 488] width 215 height 42
click at [787, 606] on link "1" at bounding box center [794, 606] width 27 height 27
type input "[DATE]"
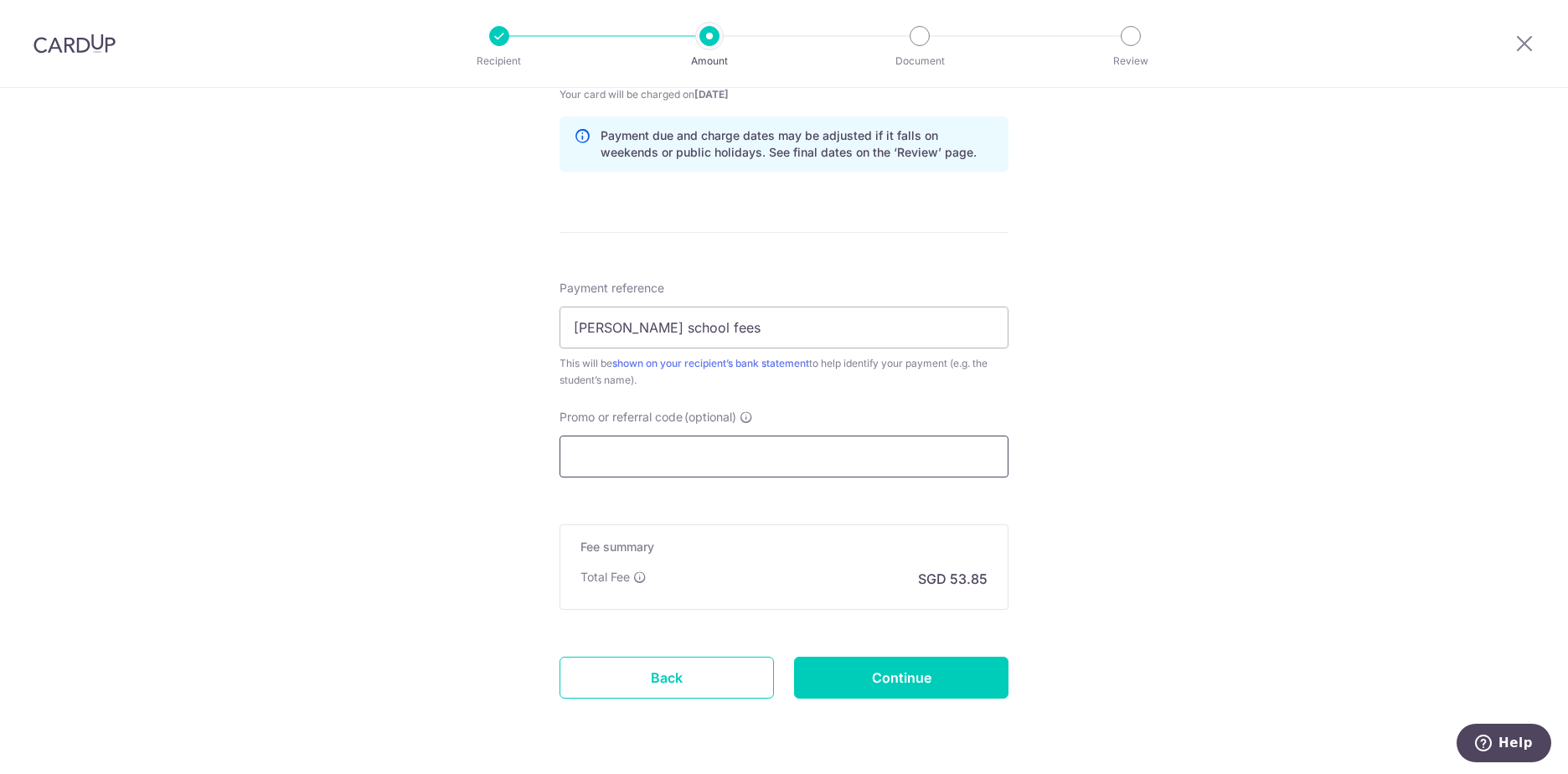
scroll to position [899, 0]
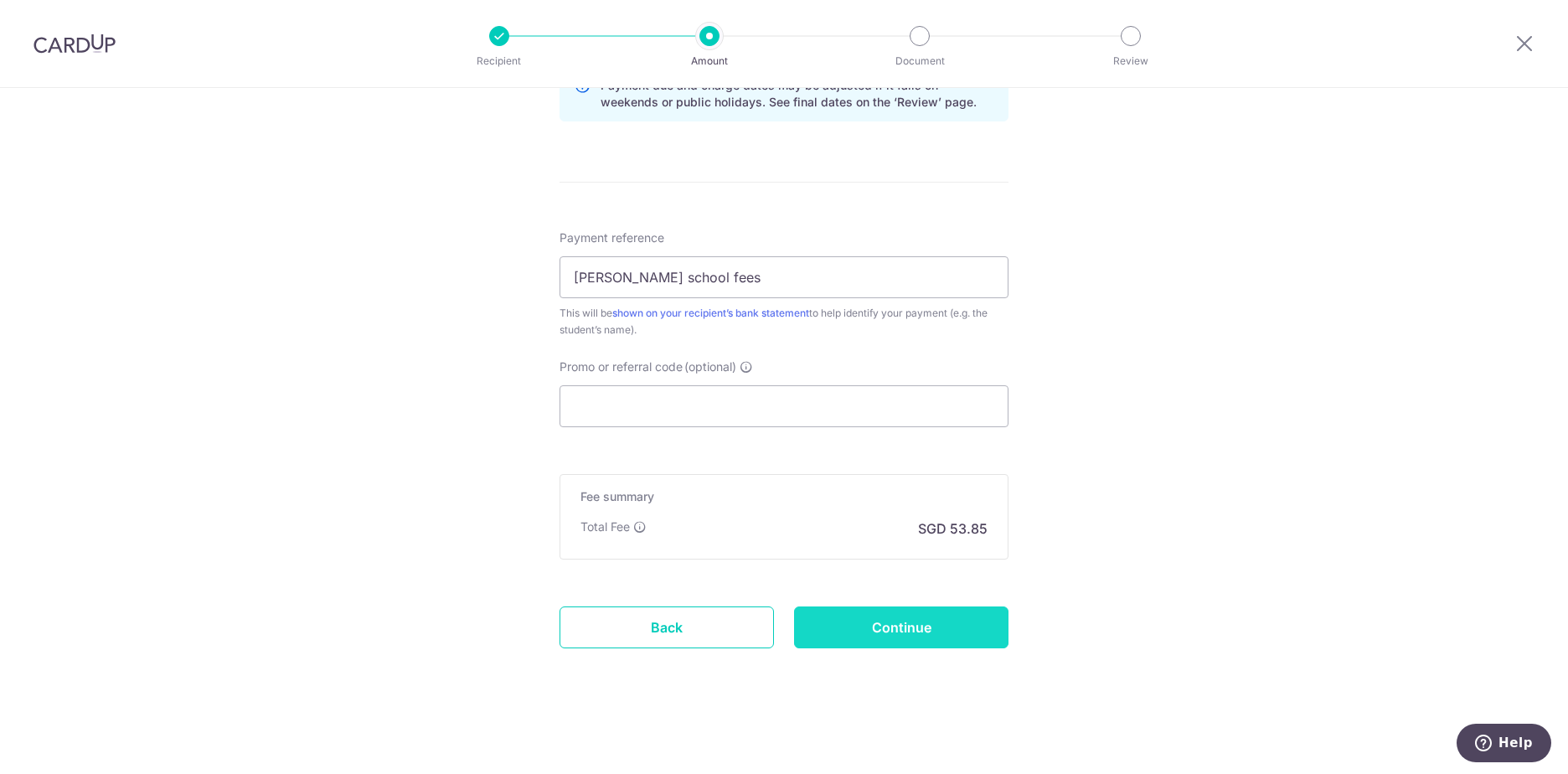
click at [852, 624] on input "Continue" at bounding box center [901, 627] width 215 height 42
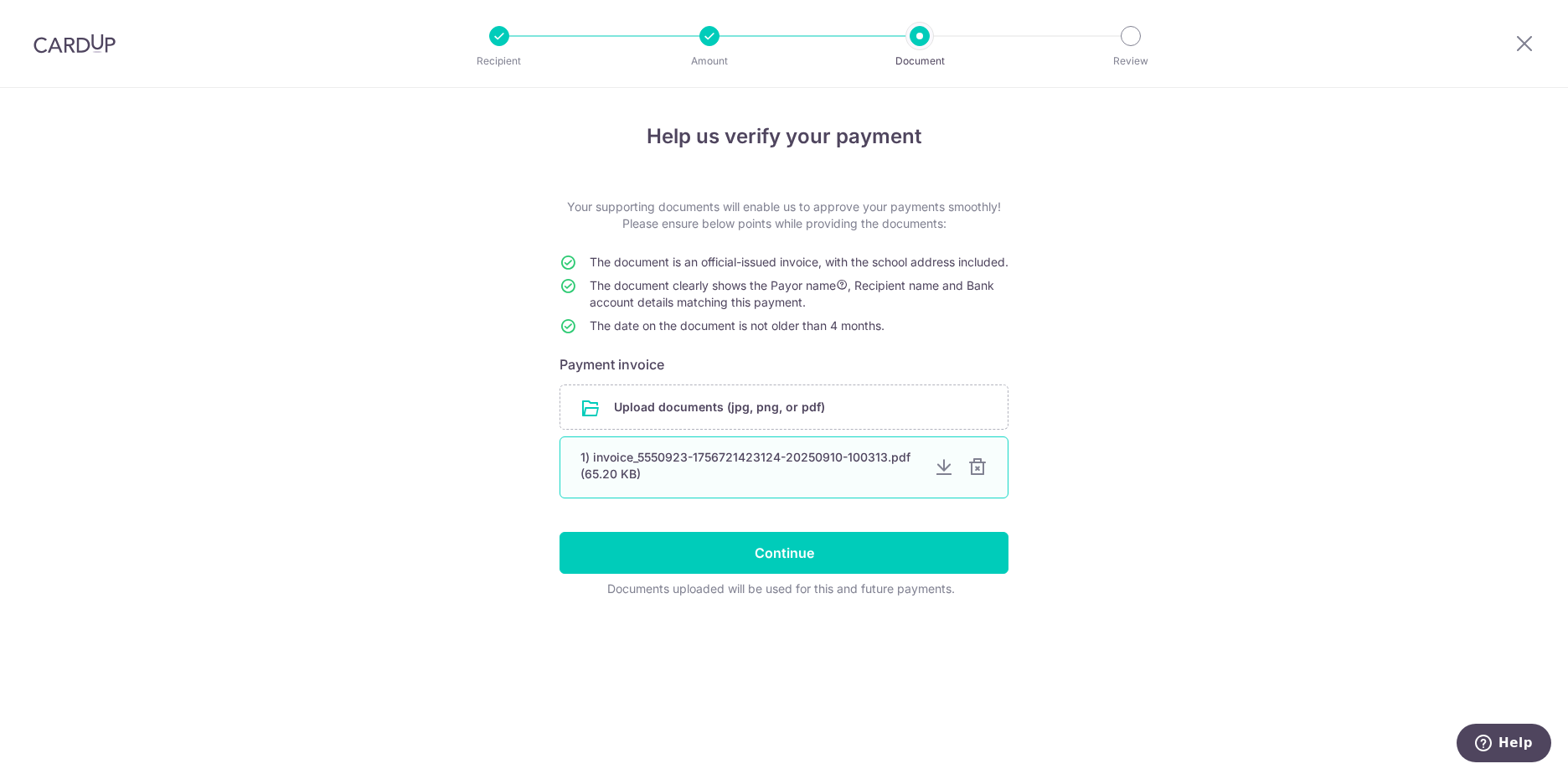
click at [712, 476] on div "1) invoice_5550923-1756721423124-20250910-100313.pdf (65.20 KB)" at bounding box center [751, 466] width 340 height 33
click at [940, 477] on div at bounding box center [944, 467] width 20 height 20
click at [978, 477] on div at bounding box center [977, 467] width 20 height 20
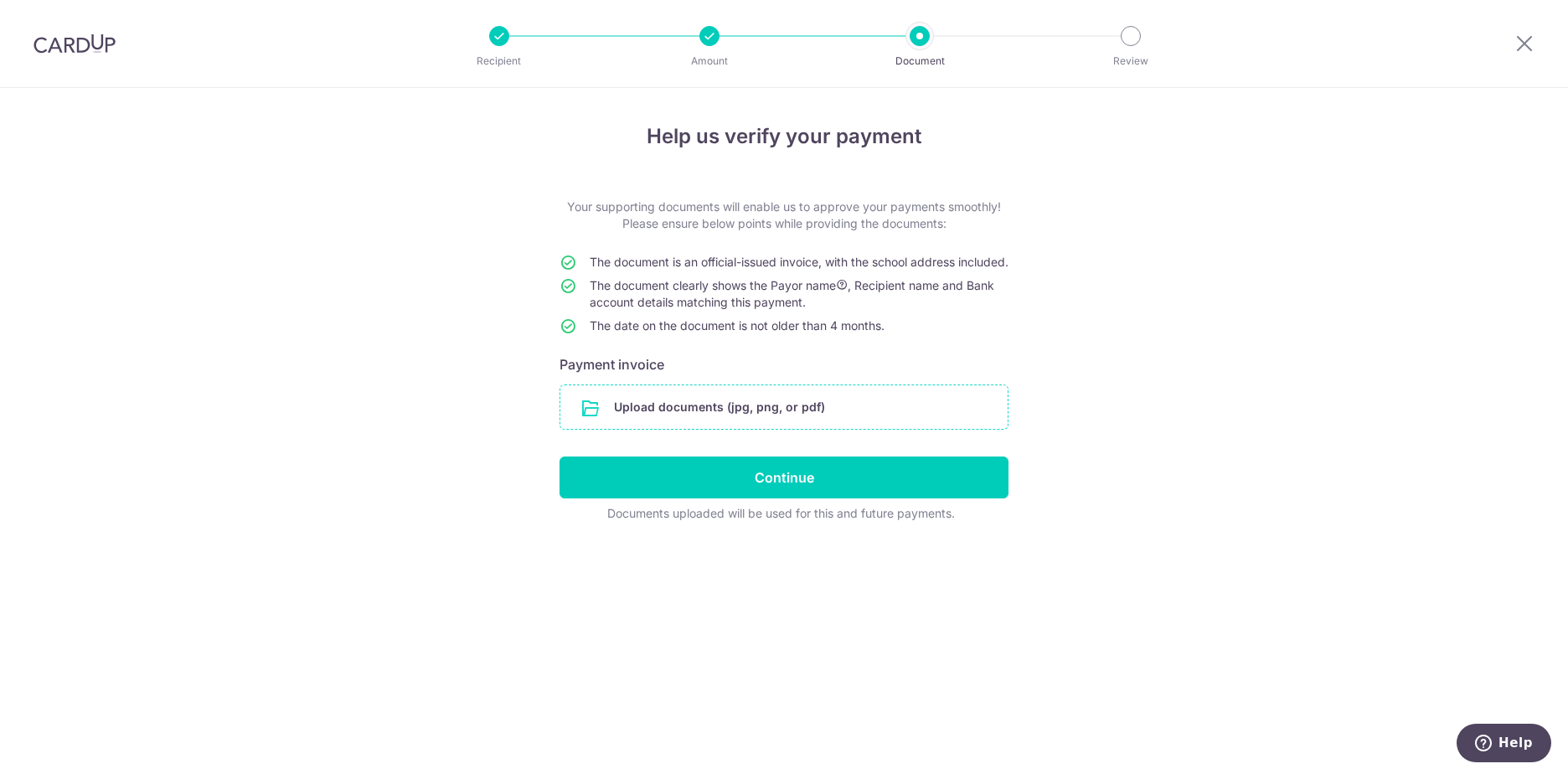
click at [723, 417] on input "file" at bounding box center [783, 408] width 447 height 44
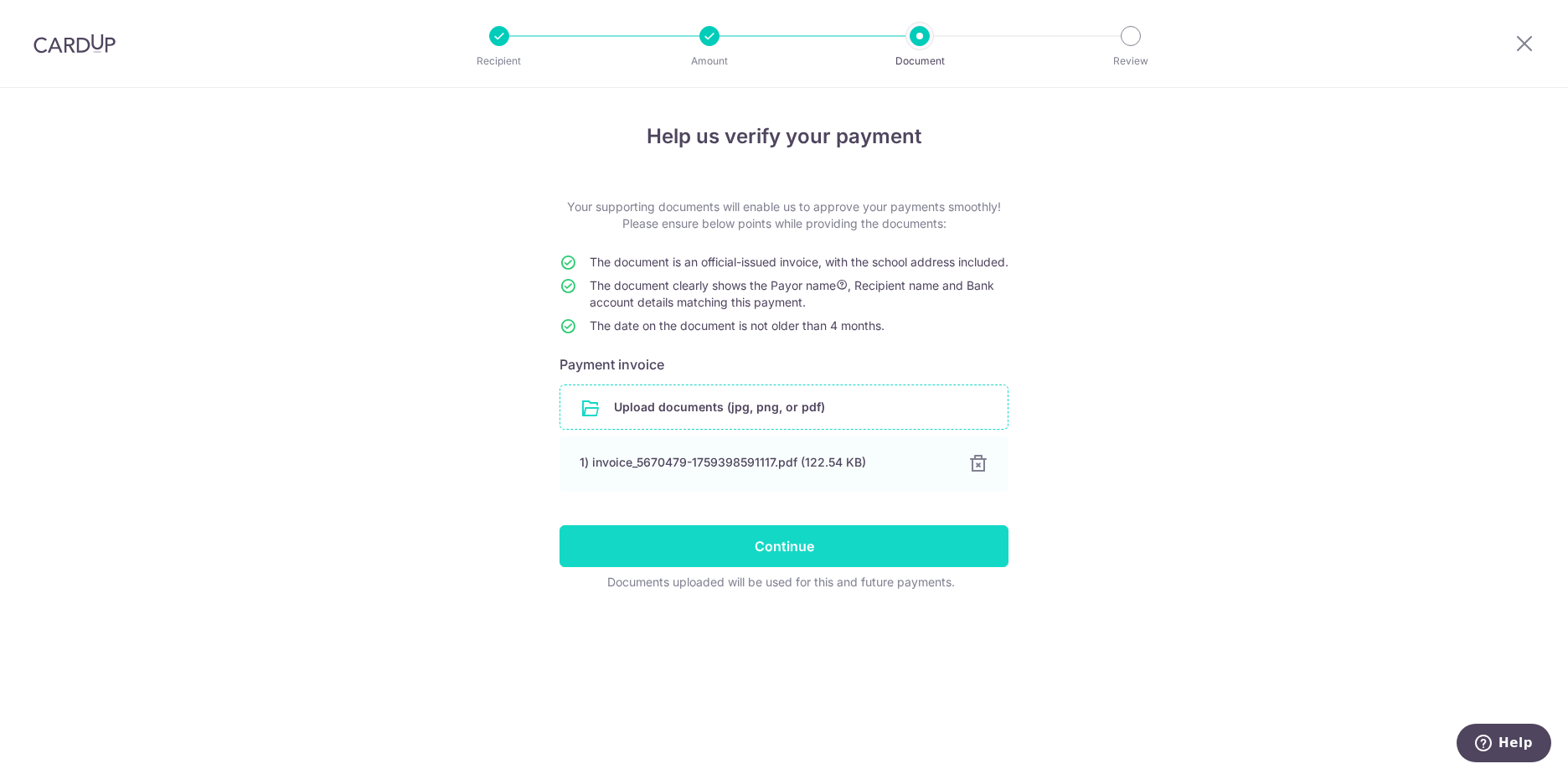
click at [779, 565] on input "Continue" at bounding box center [784, 546] width 449 height 42
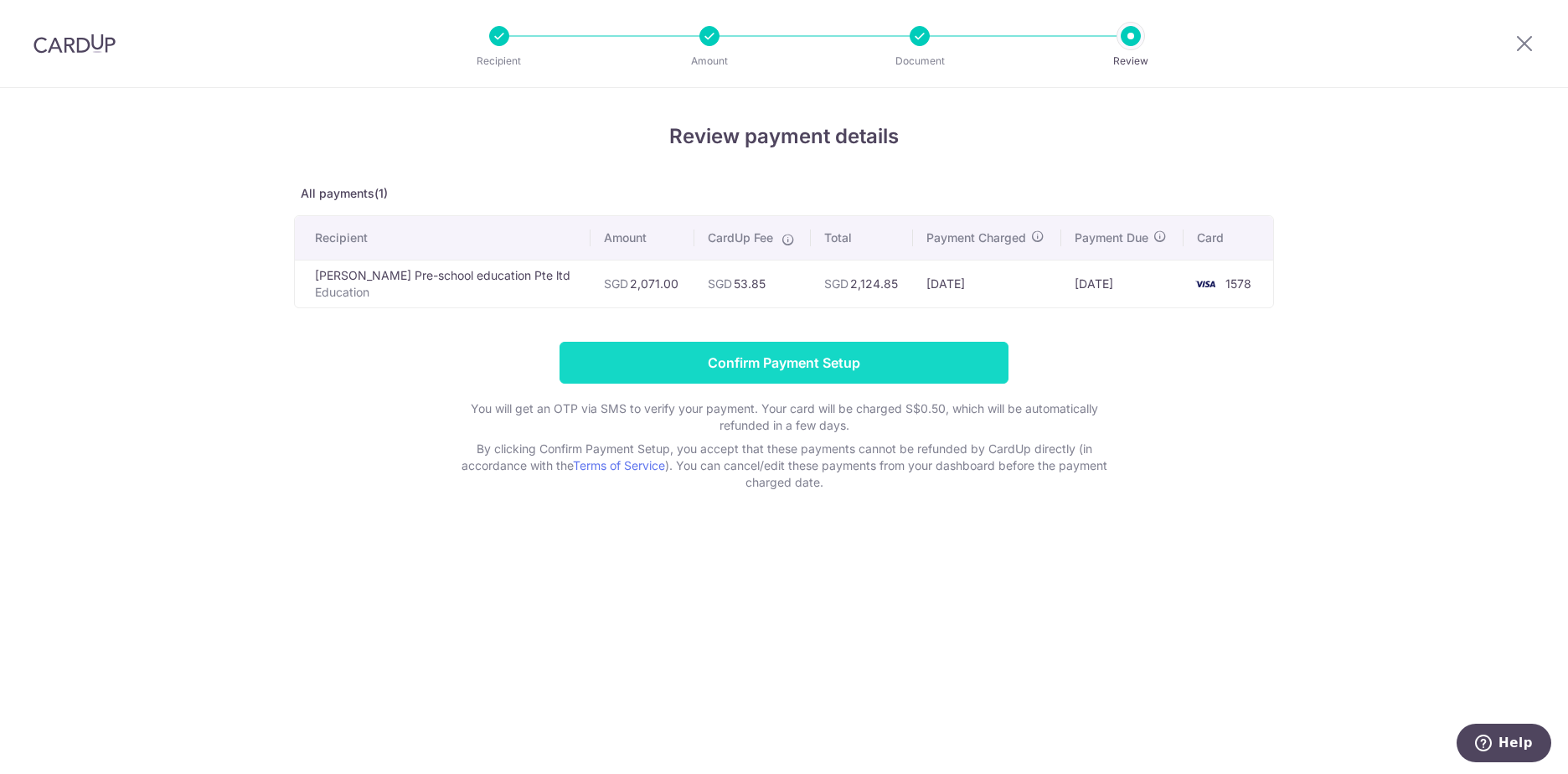
click at [832, 373] on input "Confirm Payment Setup" at bounding box center [784, 363] width 449 height 42
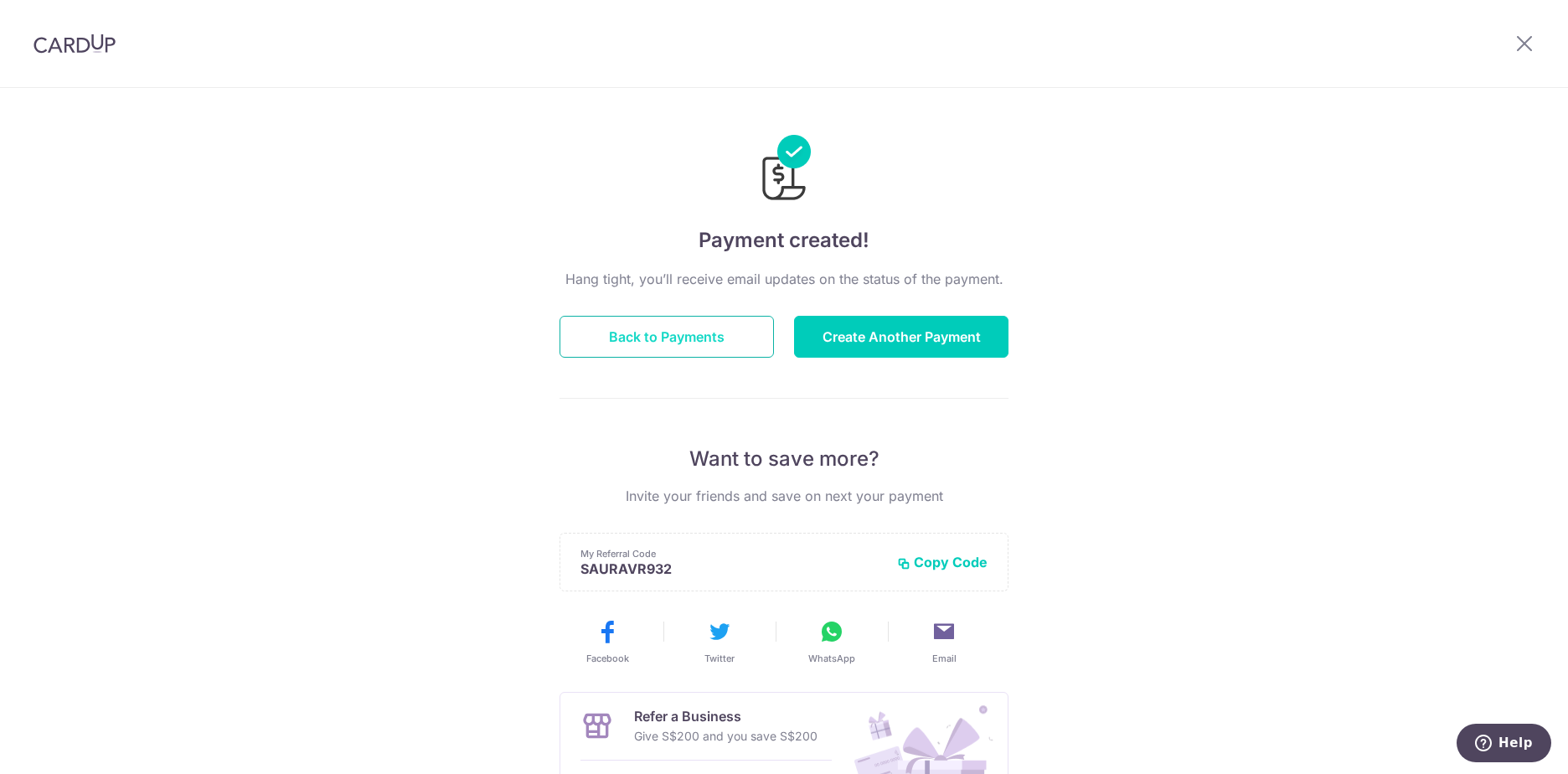
click at [699, 328] on button "Back to Payments" at bounding box center [667, 337] width 215 height 42
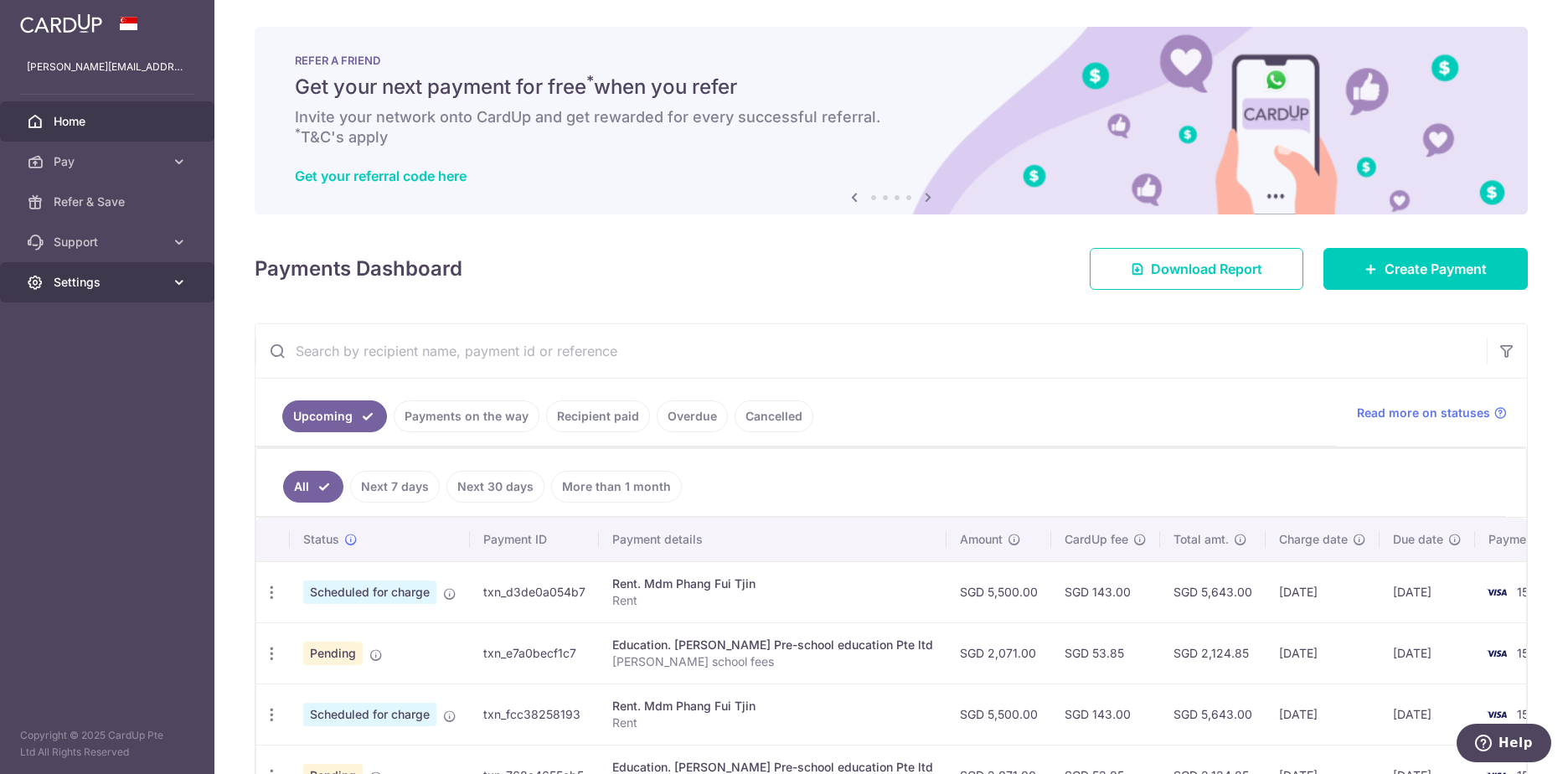
click at [152, 289] on span "Settings" at bounding box center [108, 282] width 111 height 17
click at [74, 370] on span "Logout" at bounding box center [108, 362] width 111 height 17
